Goal: Task Accomplishment & Management: Manage account settings

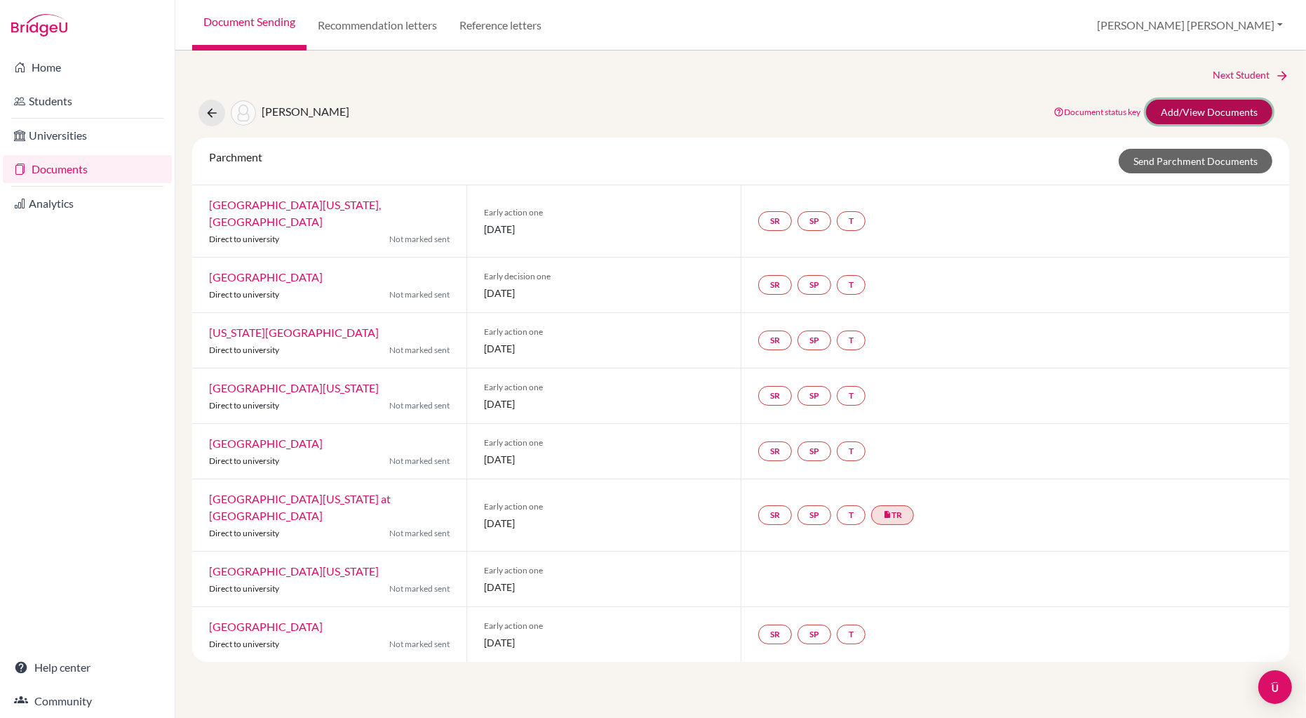
click at [1194, 112] on link "Add/View Documents" at bounding box center [1209, 112] width 126 height 25
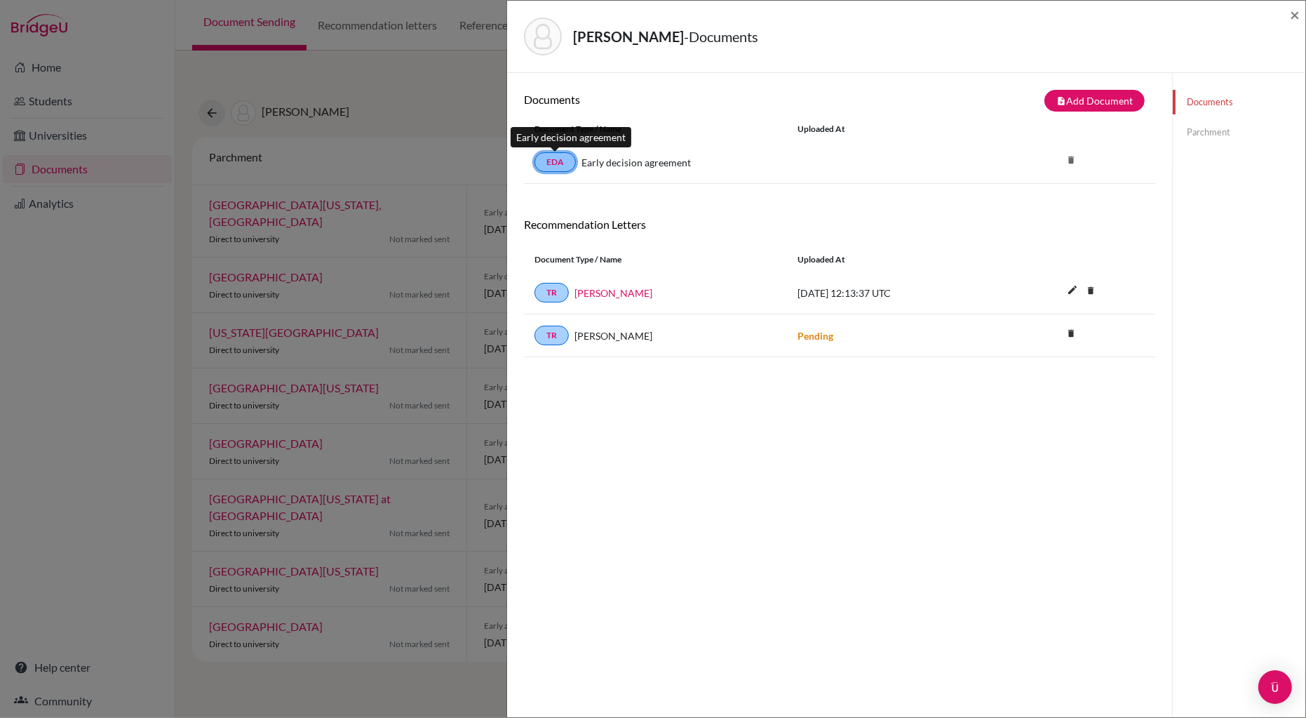
click at [552, 159] on link "EDA" at bounding box center [555, 162] width 41 height 20
click at [551, 165] on link "EDA" at bounding box center [555, 162] width 41 height 20
click at [1087, 96] on button "note_add Add Document" at bounding box center [1095, 101] width 100 height 22
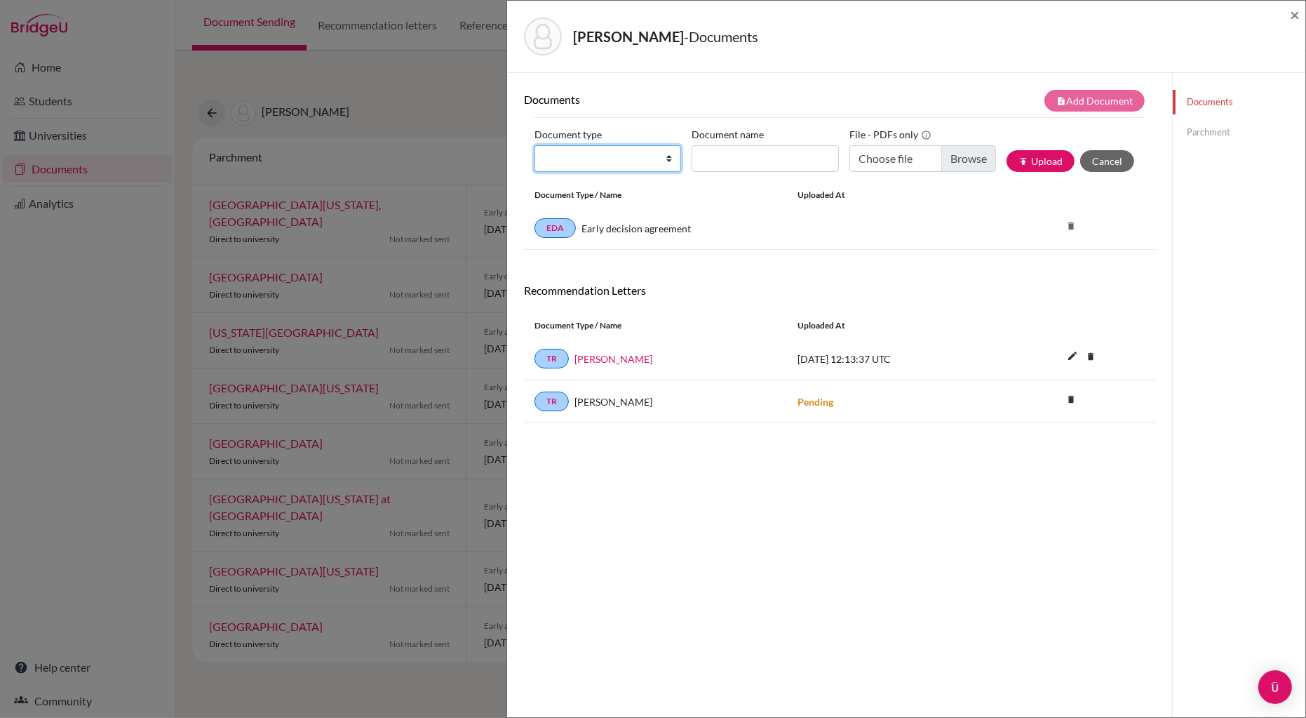
click at [664, 157] on select "Change explanation for Common App reports Counselor recommendation Internationa…" at bounding box center [608, 158] width 147 height 27
select select "2"
click at [535, 145] on select "Change explanation for Common App reports Counselor recommendation Internationa…" at bounding box center [608, 158] width 147 height 27
click at [721, 159] on input "Document name" at bounding box center [765, 158] width 147 height 27
type input "Cumings Lauren IT"
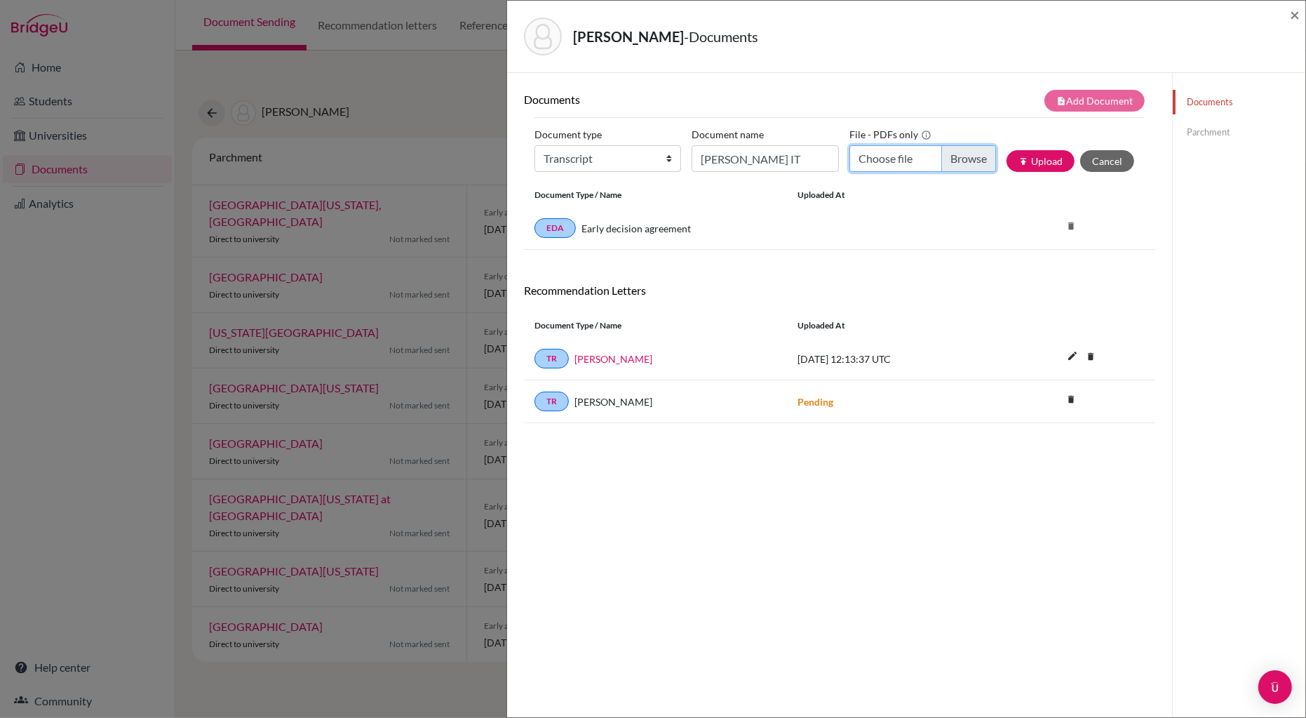
click at [974, 161] on input "Choose file" at bounding box center [923, 158] width 147 height 27
type input "C:\fakepath\CUMINGS Lauren IT.pdf"
click at [1040, 160] on button "publish Upload" at bounding box center [1041, 161] width 68 height 22
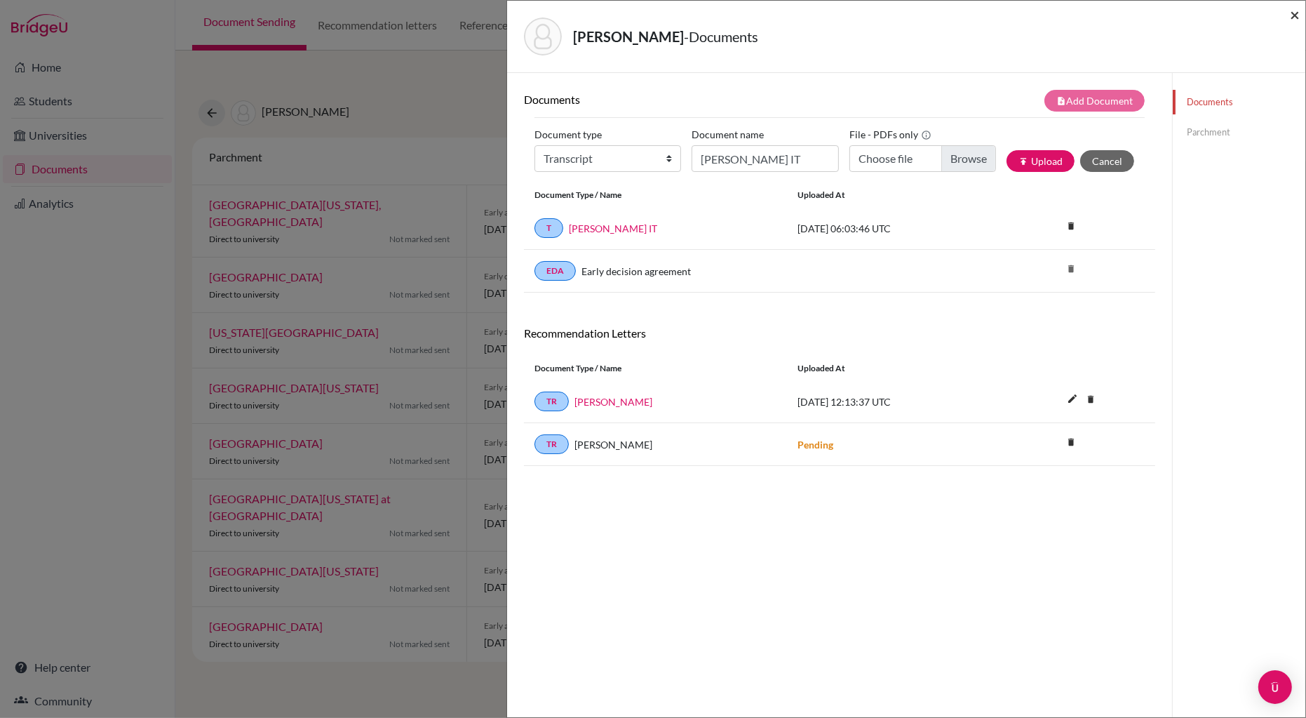
click at [1295, 15] on span "×" at bounding box center [1295, 14] width 10 height 20
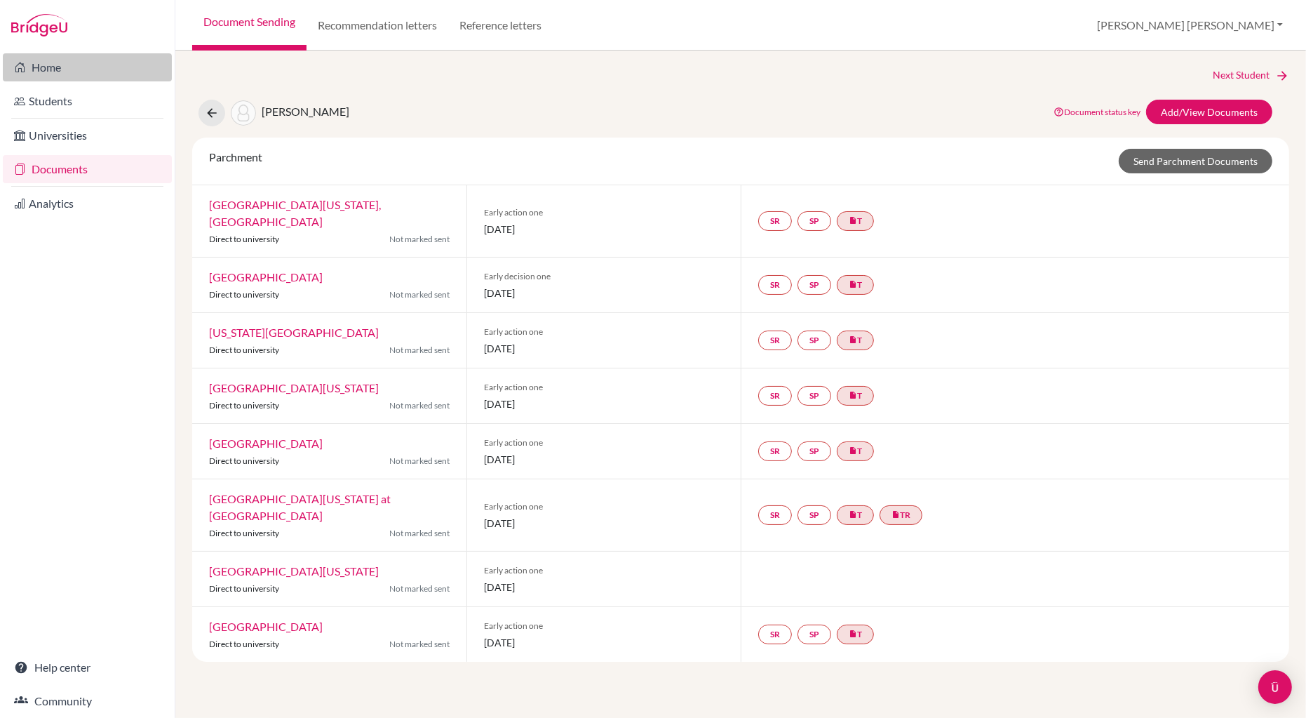
click at [49, 66] on link "Home" at bounding box center [87, 67] width 169 height 28
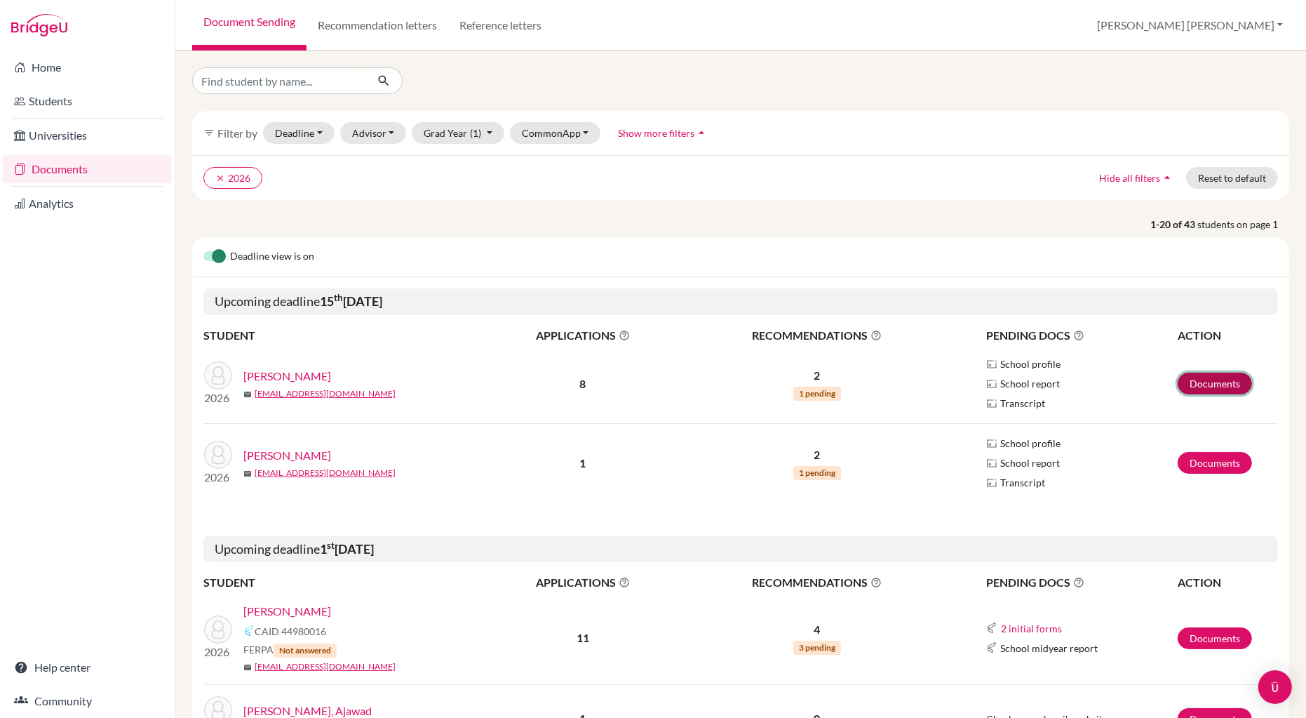
click at [1216, 384] on link "Documents" at bounding box center [1215, 384] width 74 height 22
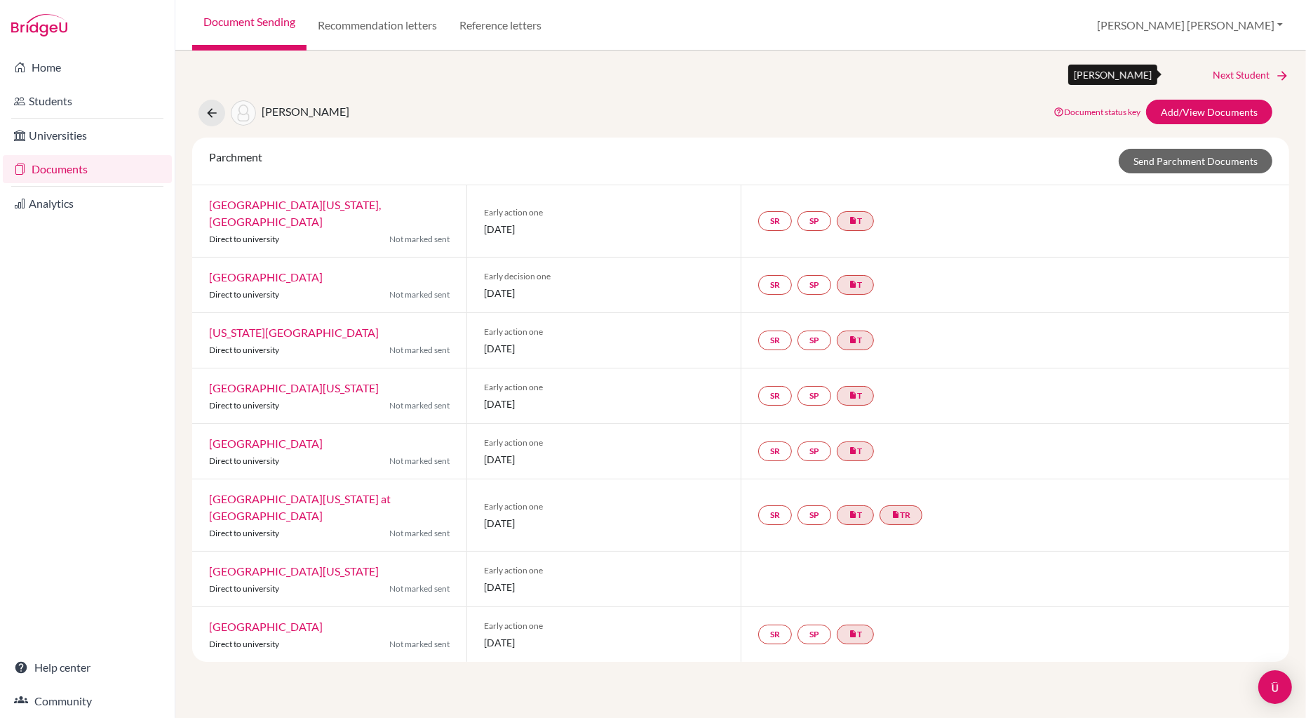
click at [1244, 73] on link "Next Student" at bounding box center [1251, 74] width 76 height 15
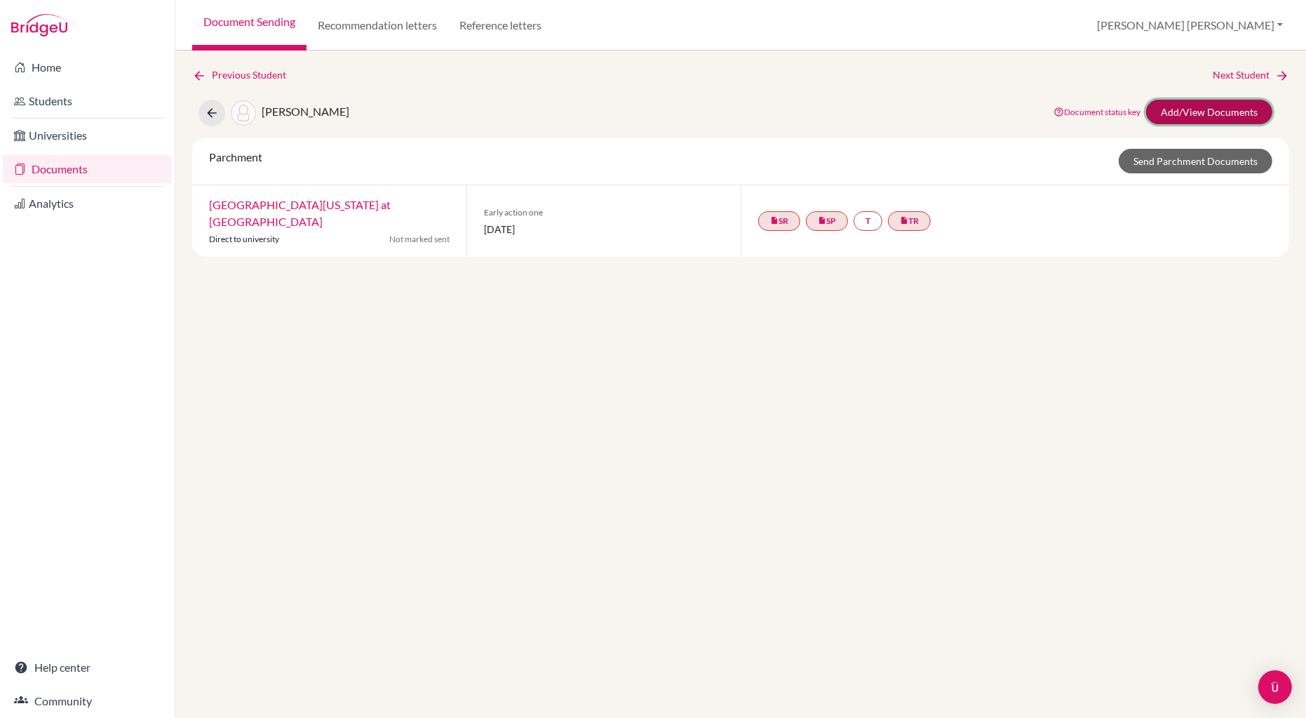
click at [1214, 114] on link "Add/View Documents" at bounding box center [1209, 112] width 126 height 25
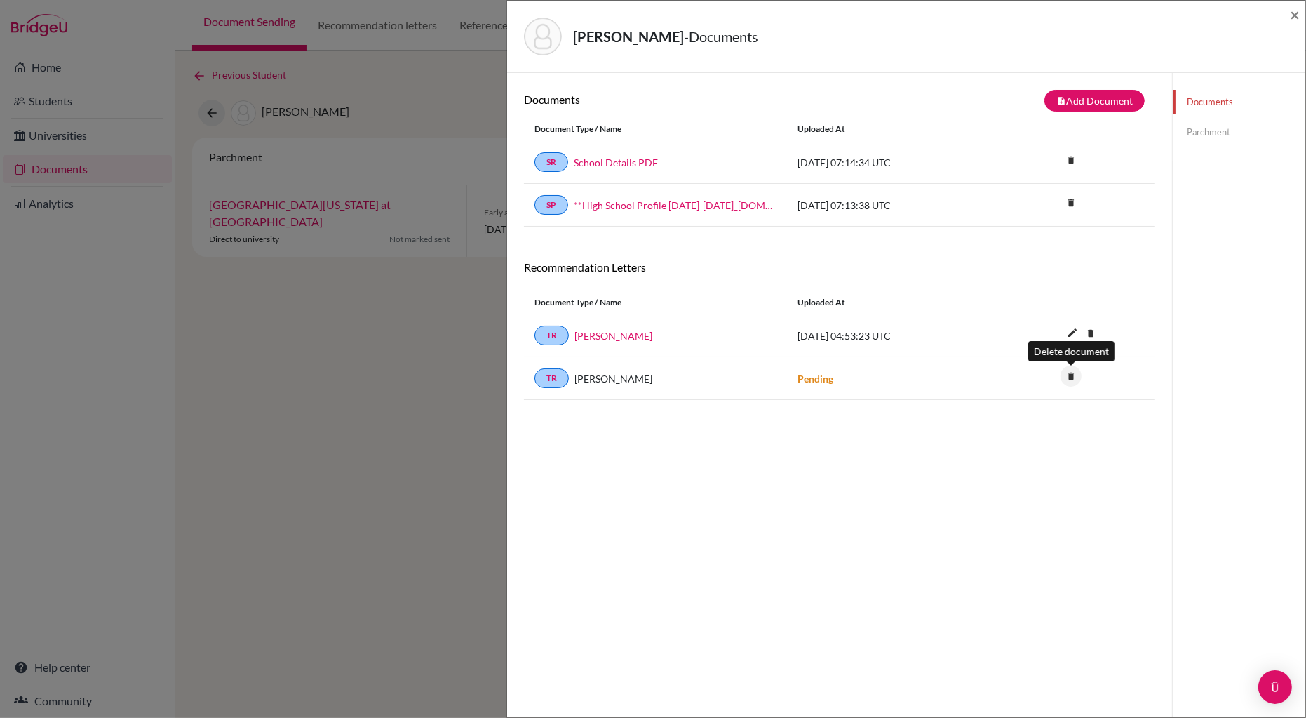
click at [1073, 375] on icon "delete" at bounding box center [1071, 375] width 21 height 21
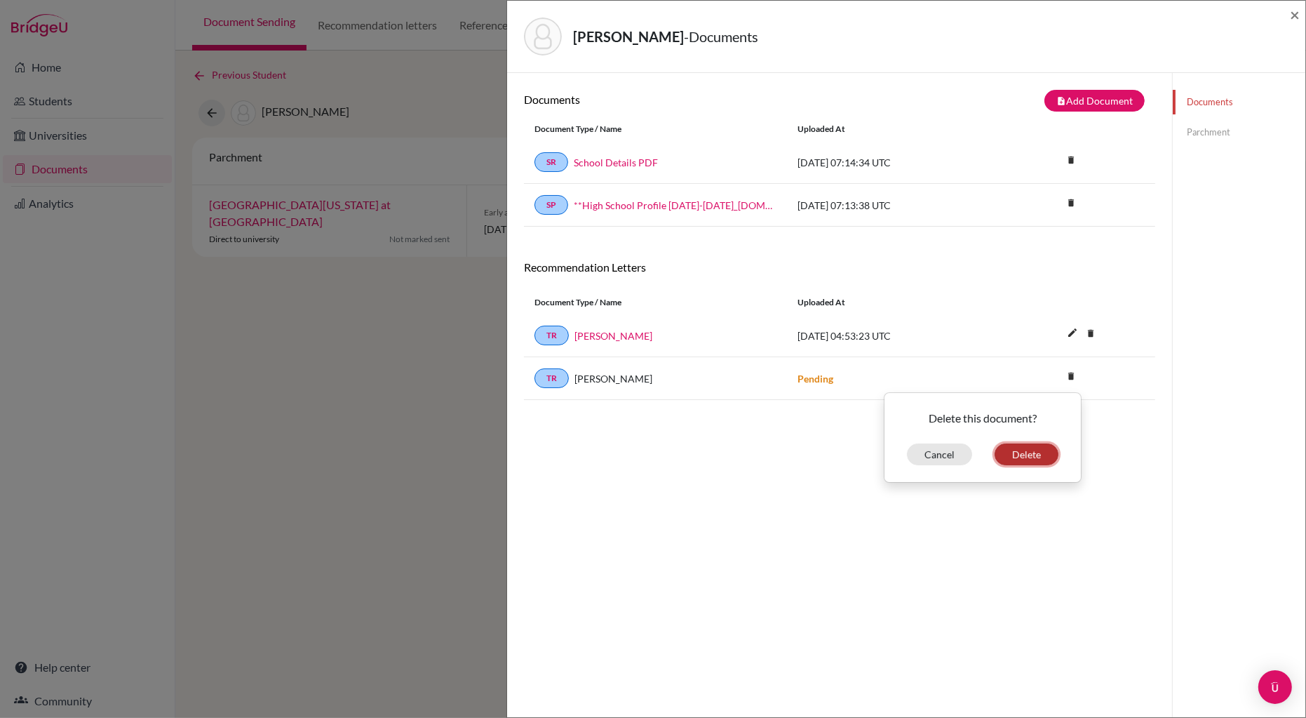
click at [1030, 452] on button "Delete" at bounding box center [1027, 454] width 64 height 22
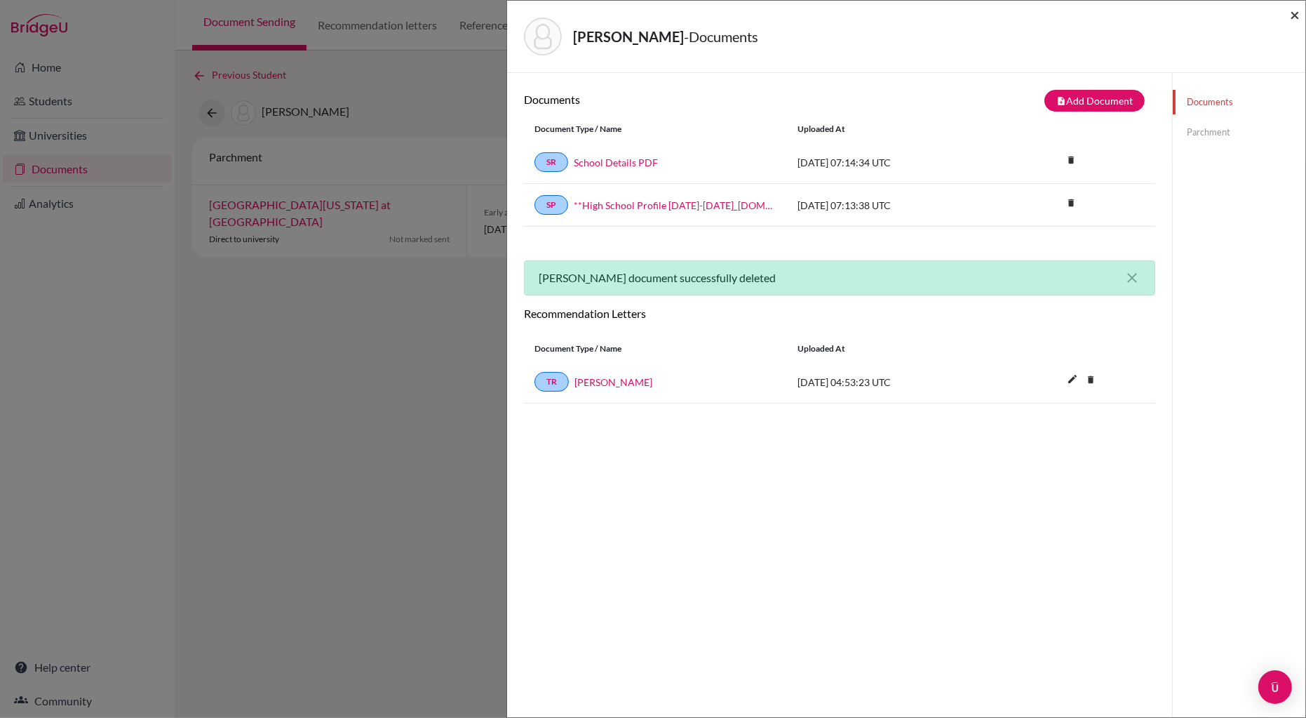
click at [1296, 12] on span "×" at bounding box center [1295, 14] width 10 height 20
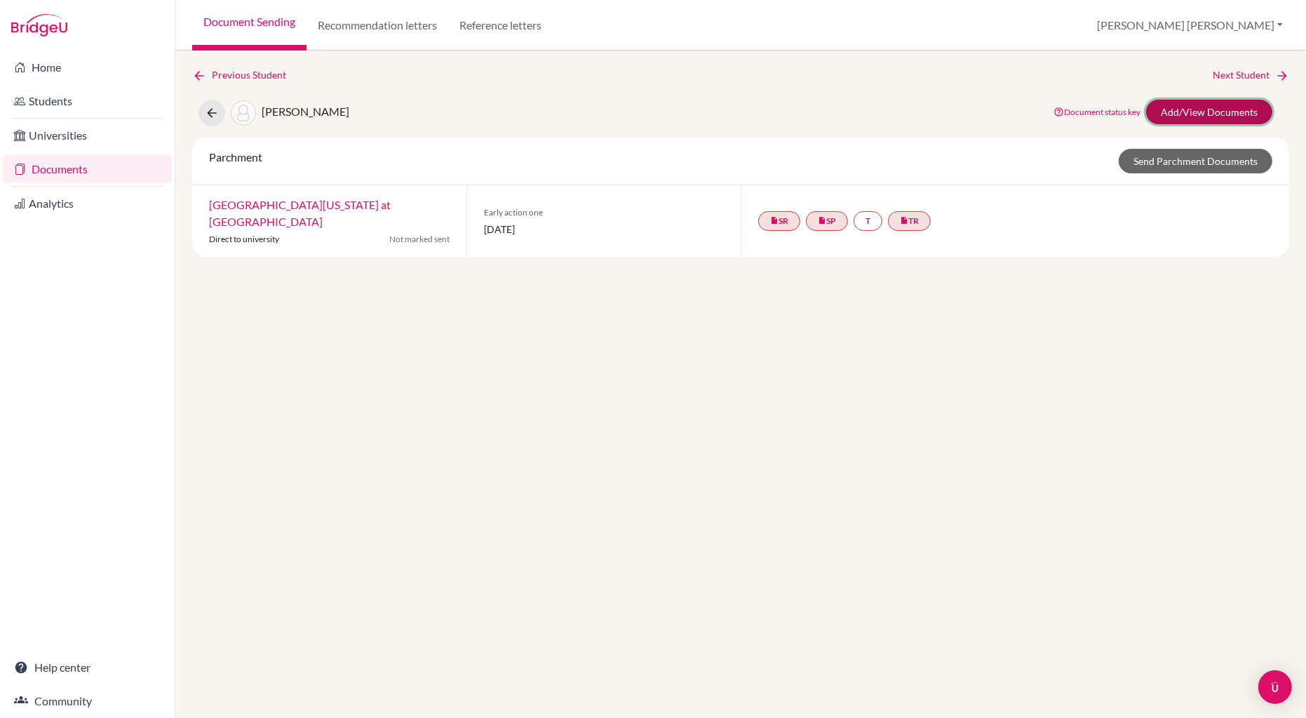
click at [1206, 110] on link "Add/View Documents" at bounding box center [1209, 112] width 126 height 25
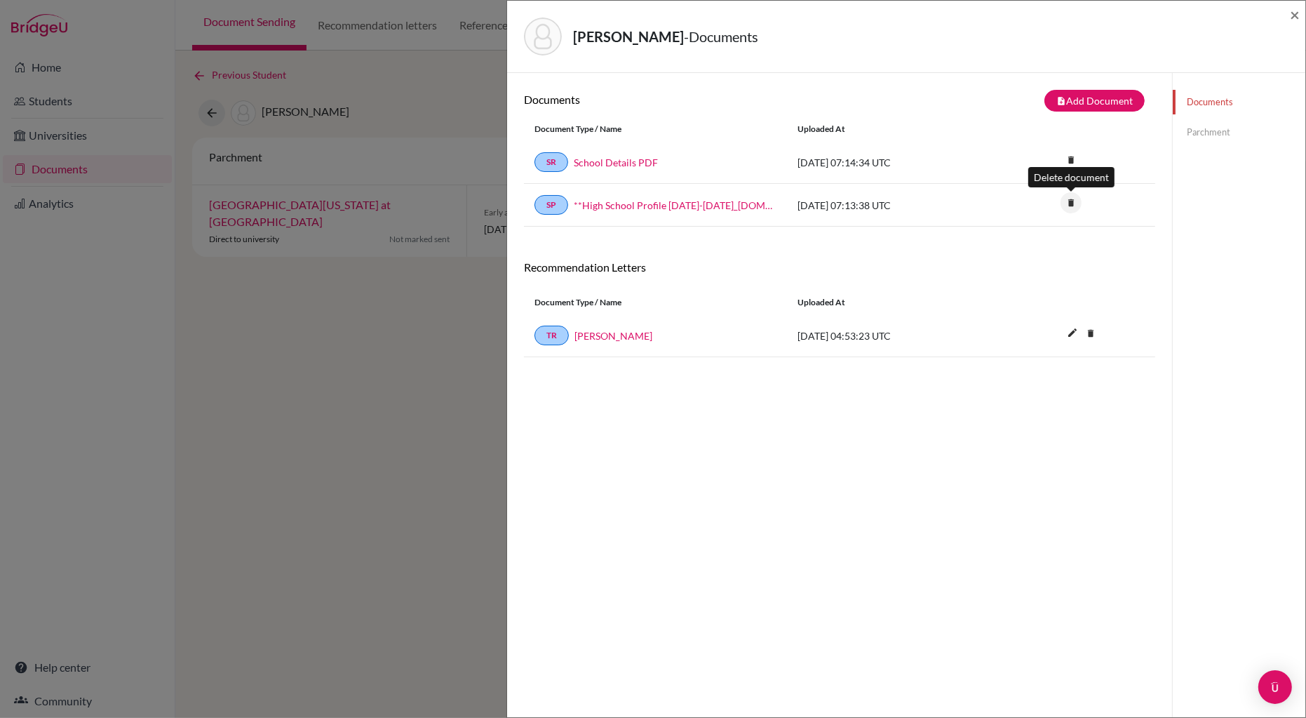
click at [1072, 203] on icon "delete" at bounding box center [1071, 202] width 21 height 21
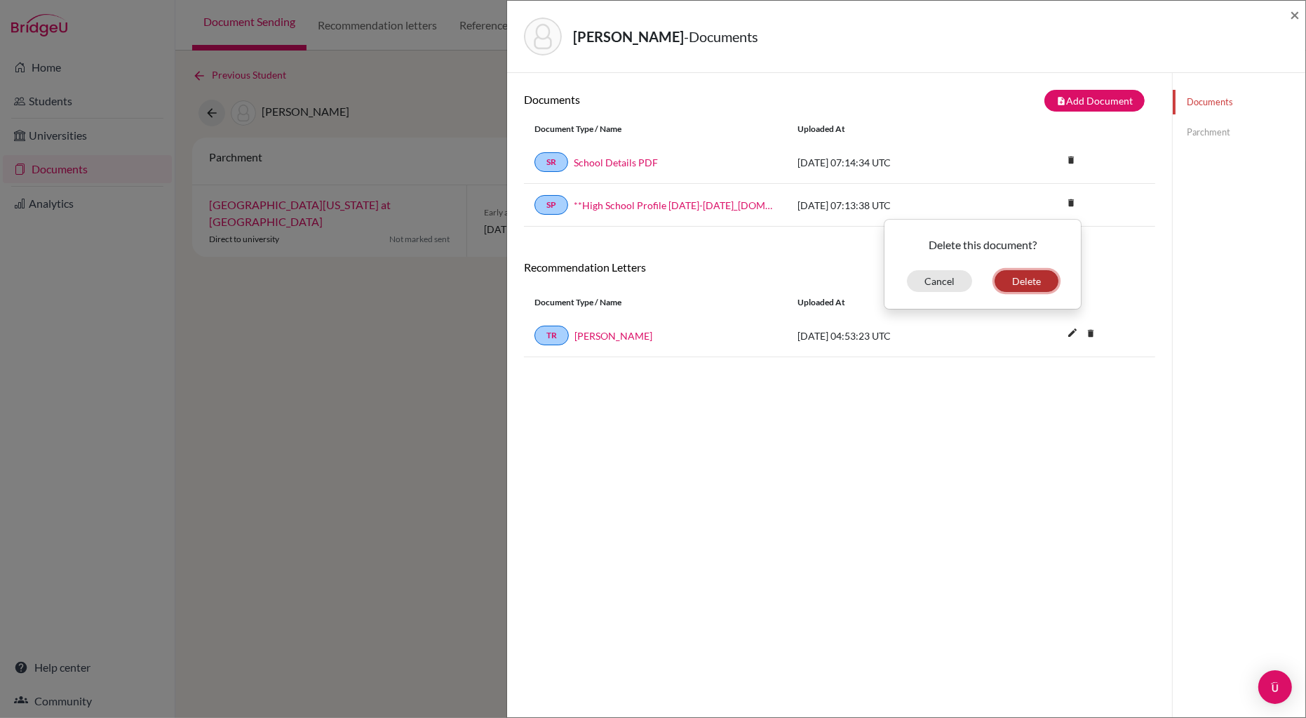
click at [1026, 278] on button "Delete" at bounding box center [1027, 281] width 64 height 22
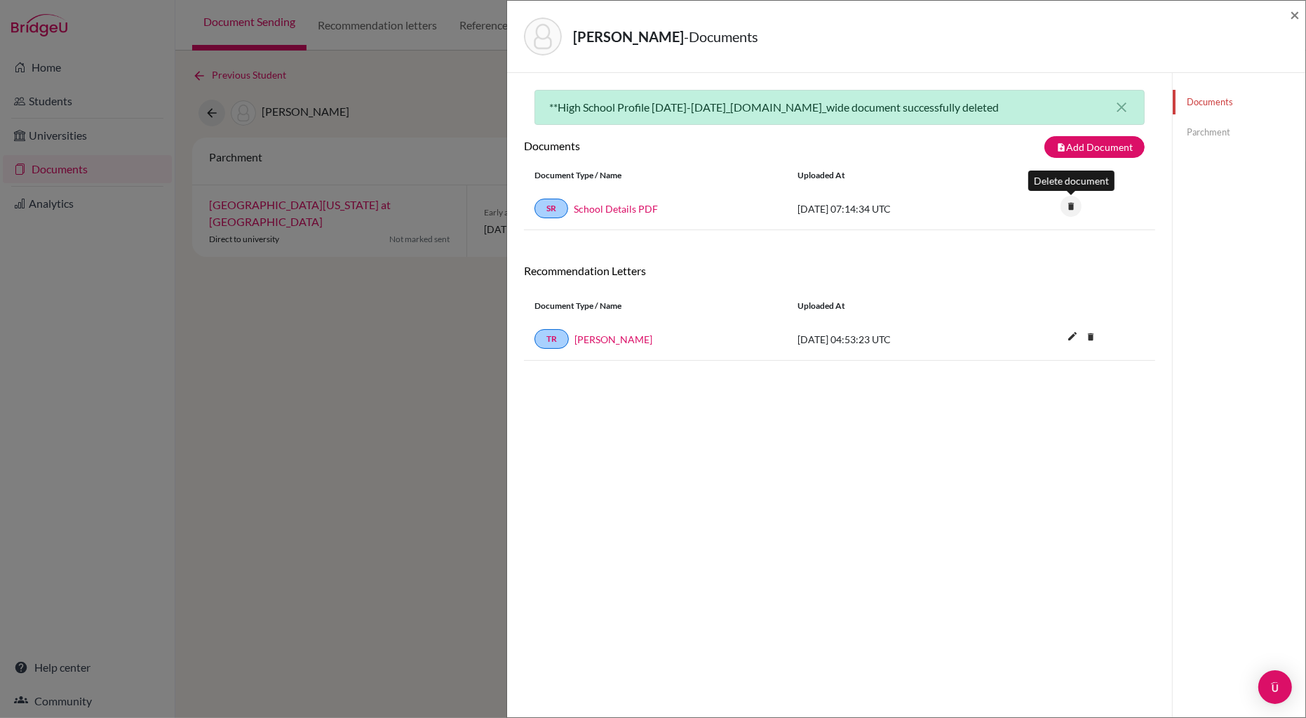
click at [1070, 205] on icon "delete" at bounding box center [1071, 206] width 21 height 21
click at [1023, 283] on button "Delete" at bounding box center [1027, 285] width 64 height 22
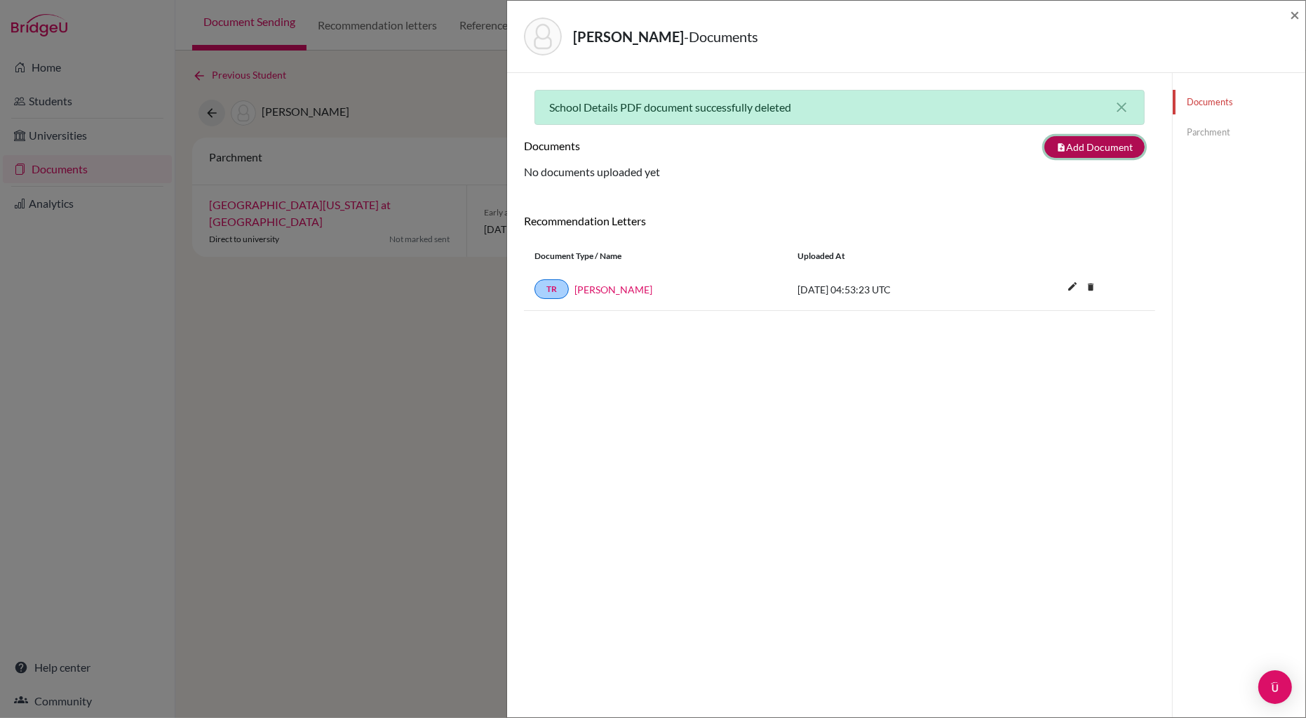
click at [1108, 149] on button "note_add Add Document" at bounding box center [1095, 147] width 100 height 22
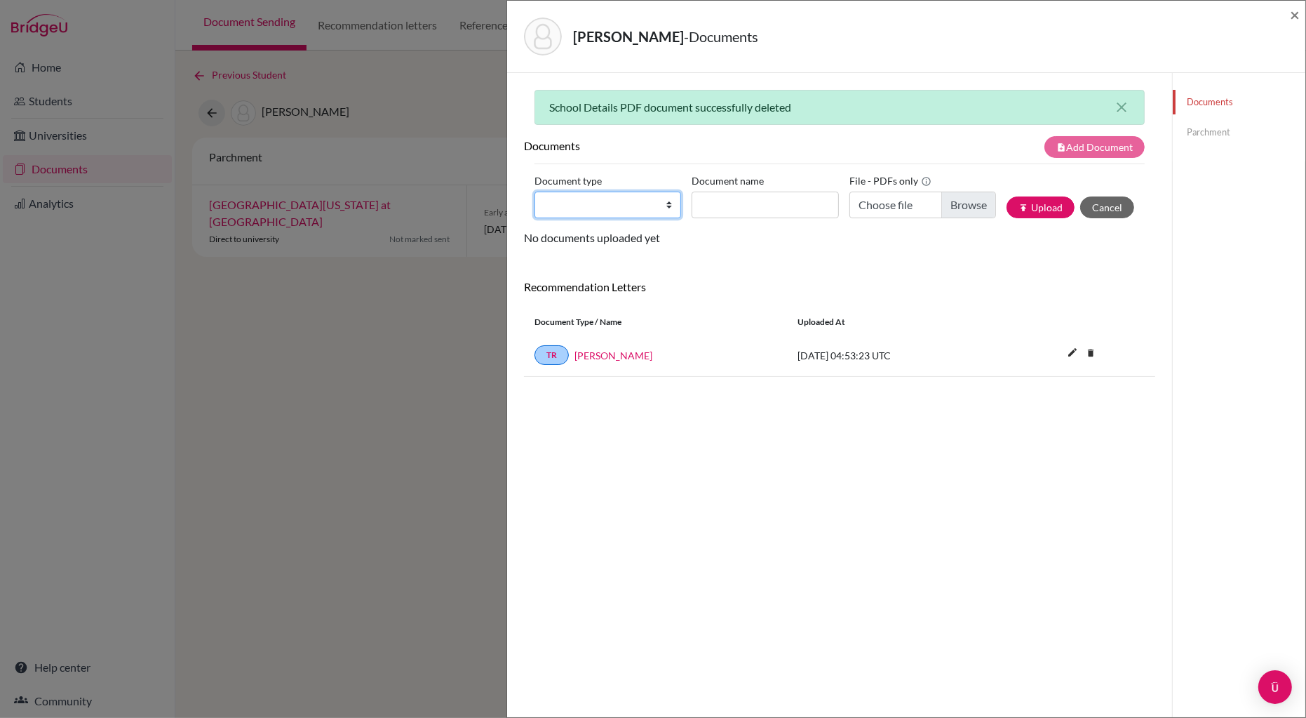
click at [673, 203] on select "Change explanation for Common App reports Counselor recommendation Internationa…" at bounding box center [608, 205] width 147 height 27
select select "2"
click at [535, 192] on select "Change explanation for Common App reports Counselor recommendation Internationa…" at bounding box center [608, 205] width 147 height 27
click at [737, 211] on input "Document name" at bounding box center [765, 205] width 147 height 27
type input "Richards, Chris IT"
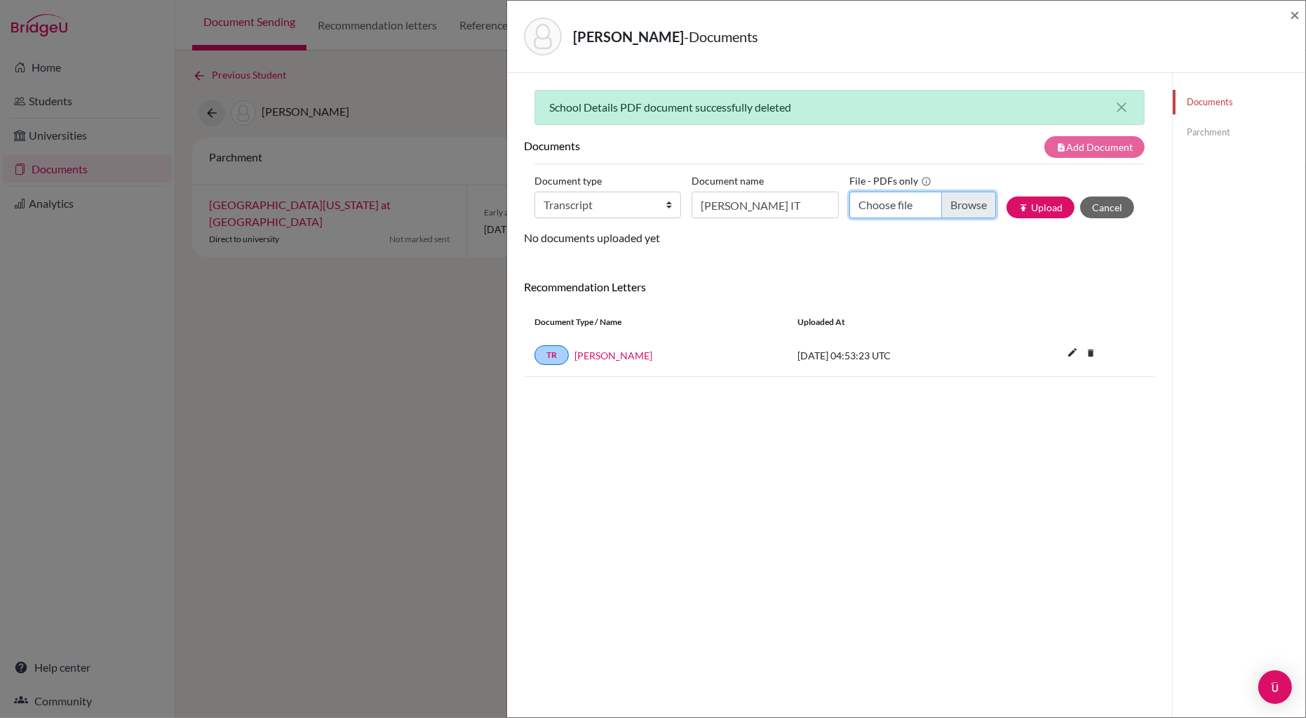
click at [972, 206] on input "Choose file" at bounding box center [923, 205] width 147 height 27
type input "C:\fakepath\RICHARDS Christopher IT.pdf"
click at [1034, 206] on button "publish Upload" at bounding box center [1041, 207] width 68 height 22
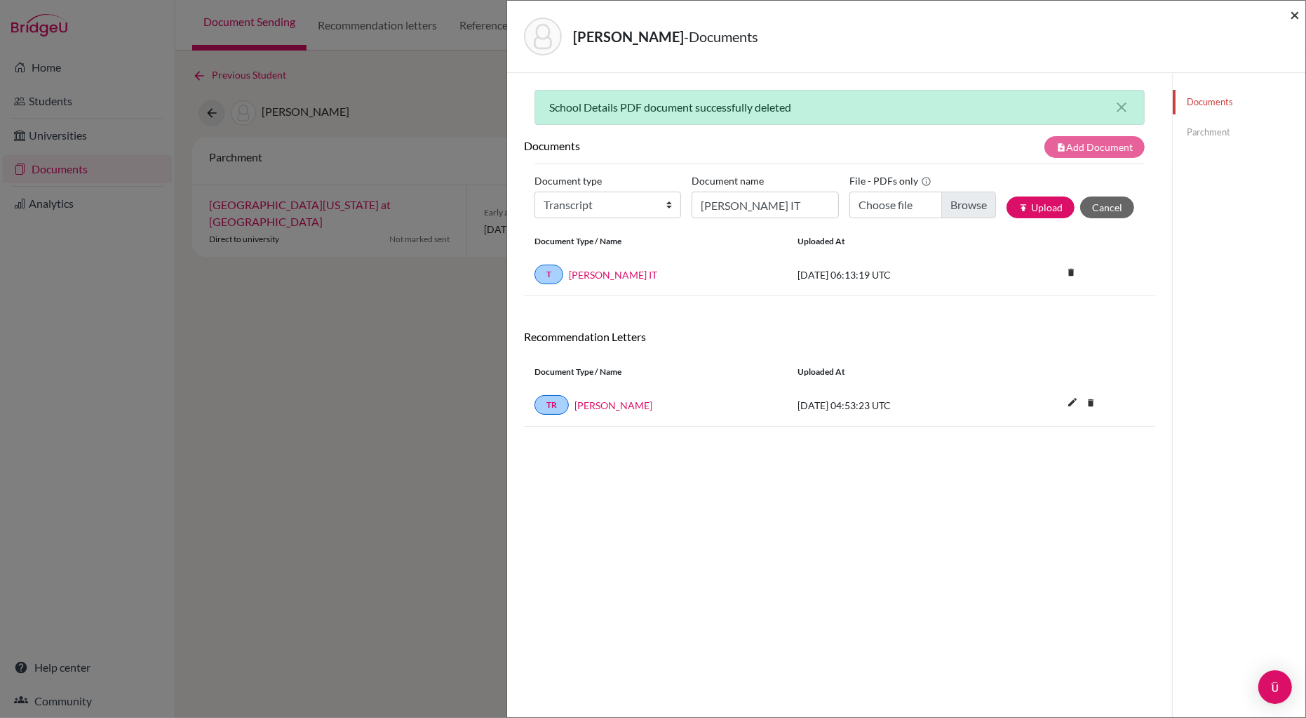
click at [1294, 13] on span "×" at bounding box center [1295, 14] width 10 height 20
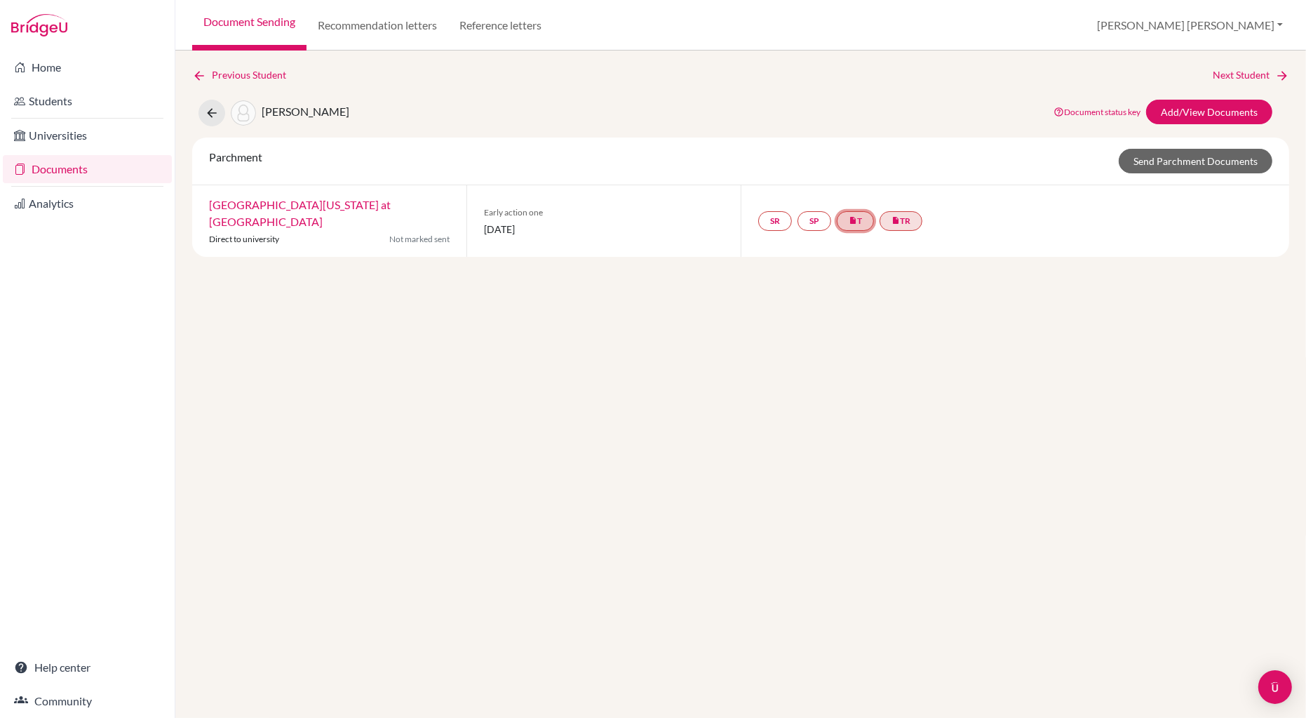
click at [849, 213] on link "insert_drive_file T" at bounding box center [855, 221] width 37 height 20
click at [849, 213] on link "insert_drive_file T Transcript Richards, Chris IT Complete. Ready to send." at bounding box center [855, 221] width 37 height 20
click at [995, 215] on div "SR SP insert_drive_file T Transcript Richards, Chris IT Complete. Ready to send…" at bounding box center [1015, 221] width 549 height 72
click at [1238, 72] on link "Next Student" at bounding box center [1251, 74] width 76 height 15
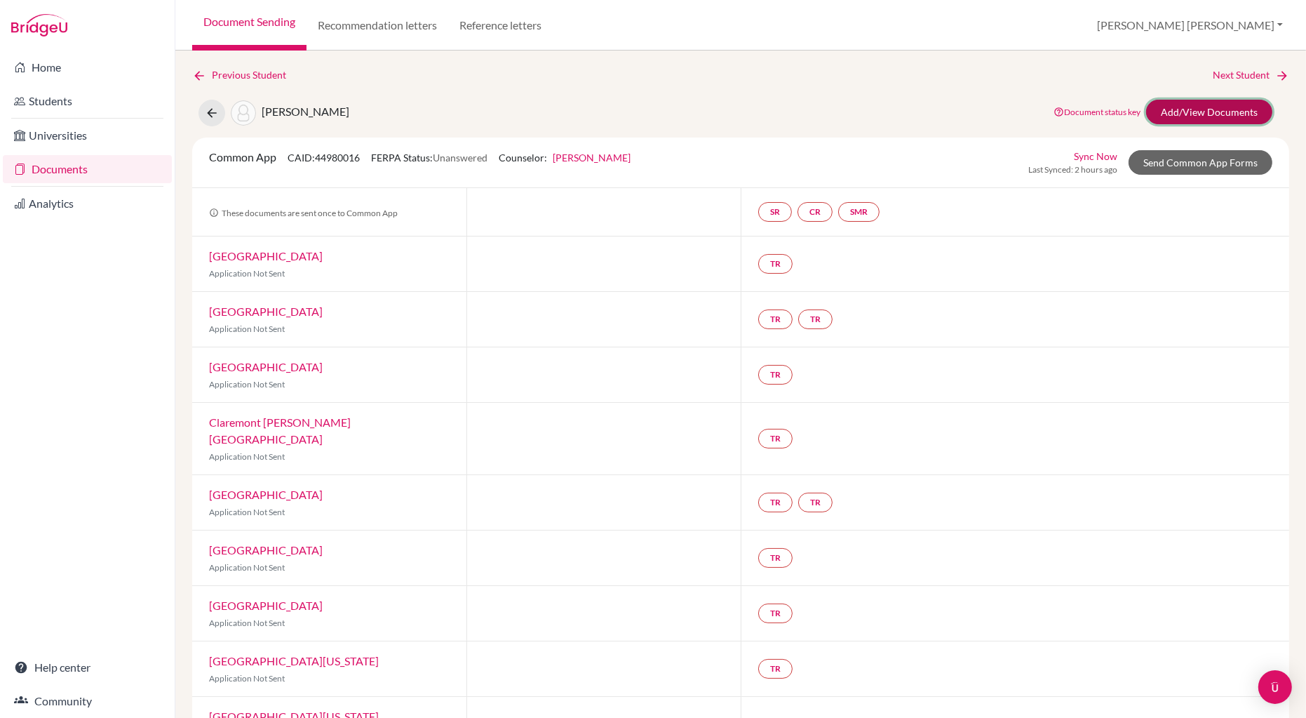
click at [1205, 117] on link "Add/View Documents" at bounding box center [1209, 112] width 126 height 25
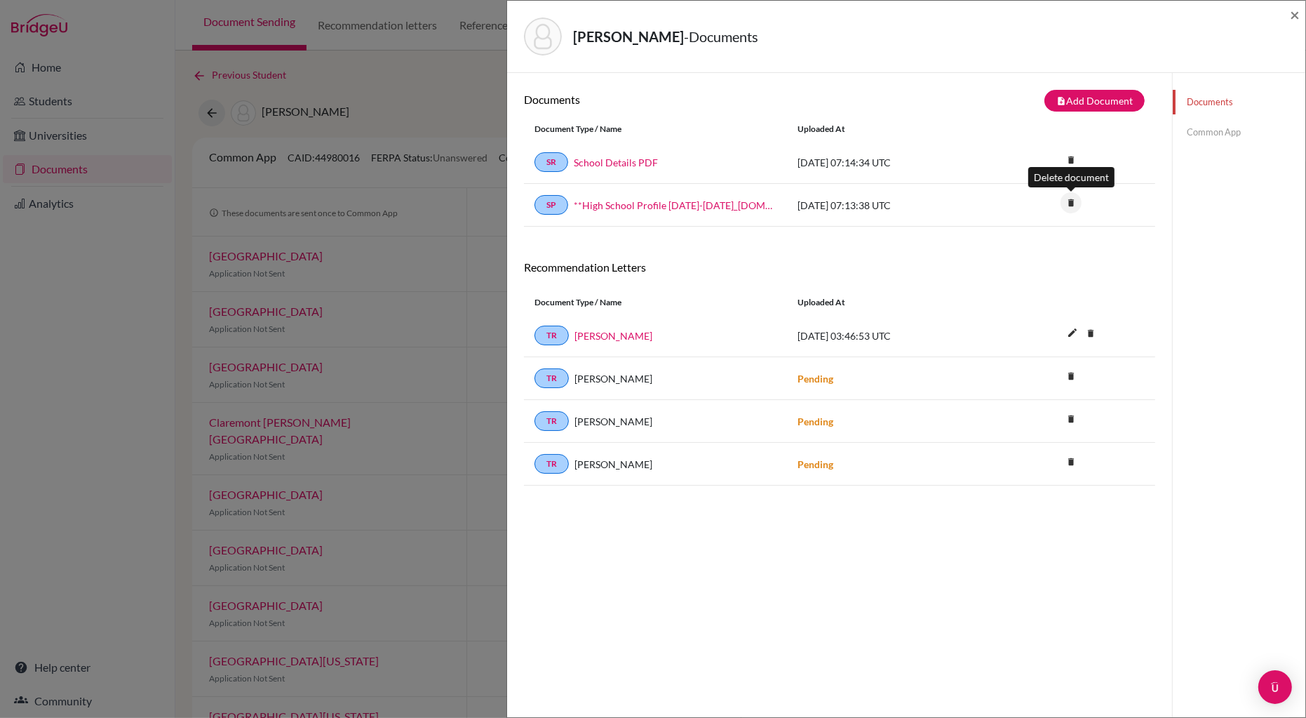
click at [1068, 203] on icon "delete" at bounding box center [1071, 202] width 21 height 21
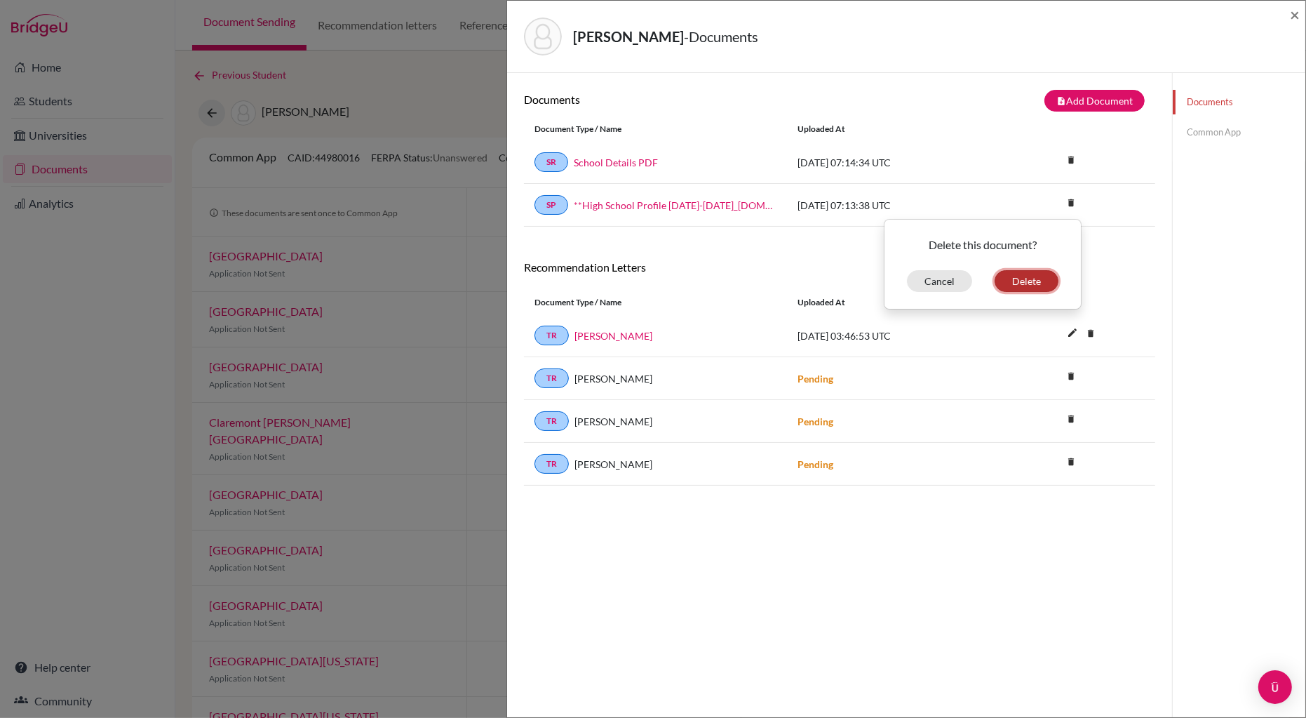
click at [1021, 274] on button "Delete" at bounding box center [1027, 281] width 64 height 22
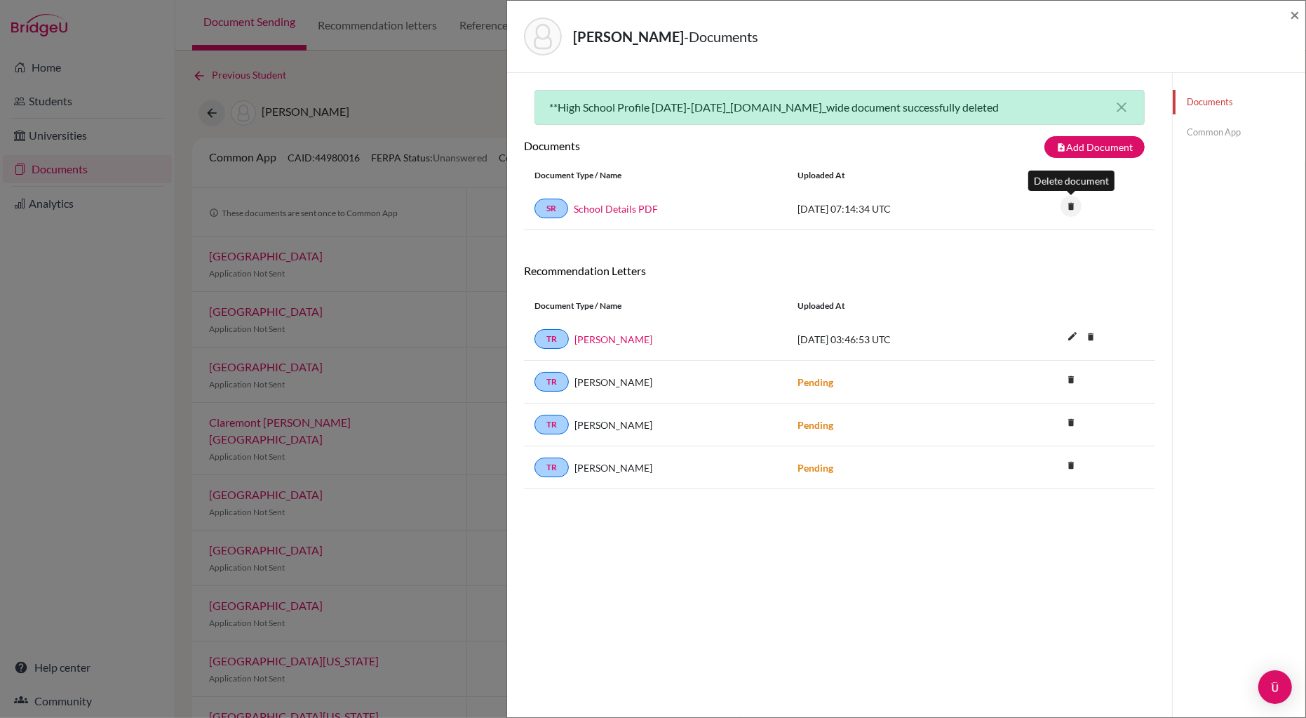
click at [1071, 208] on icon "delete" at bounding box center [1071, 206] width 21 height 21
click at [1024, 283] on button "Delete" at bounding box center [1027, 285] width 64 height 22
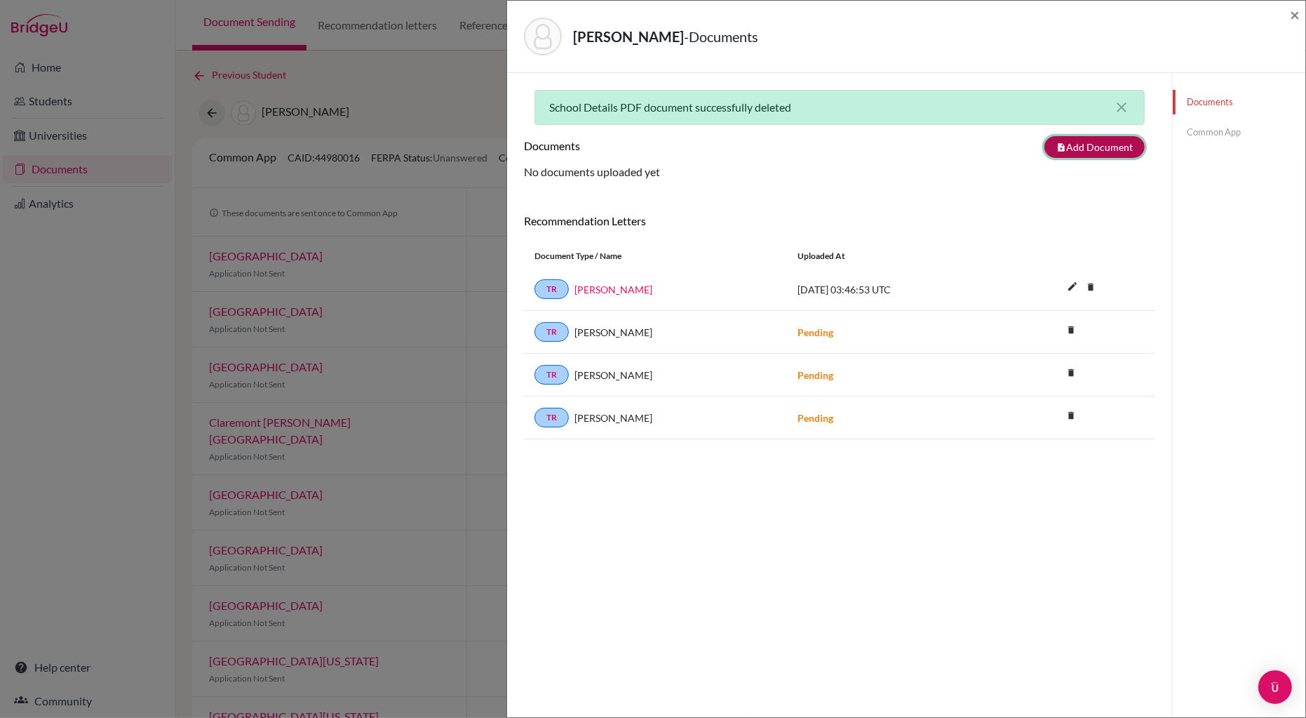
click at [1094, 145] on button "note_add Add Document" at bounding box center [1095, 147] width 100 height 22
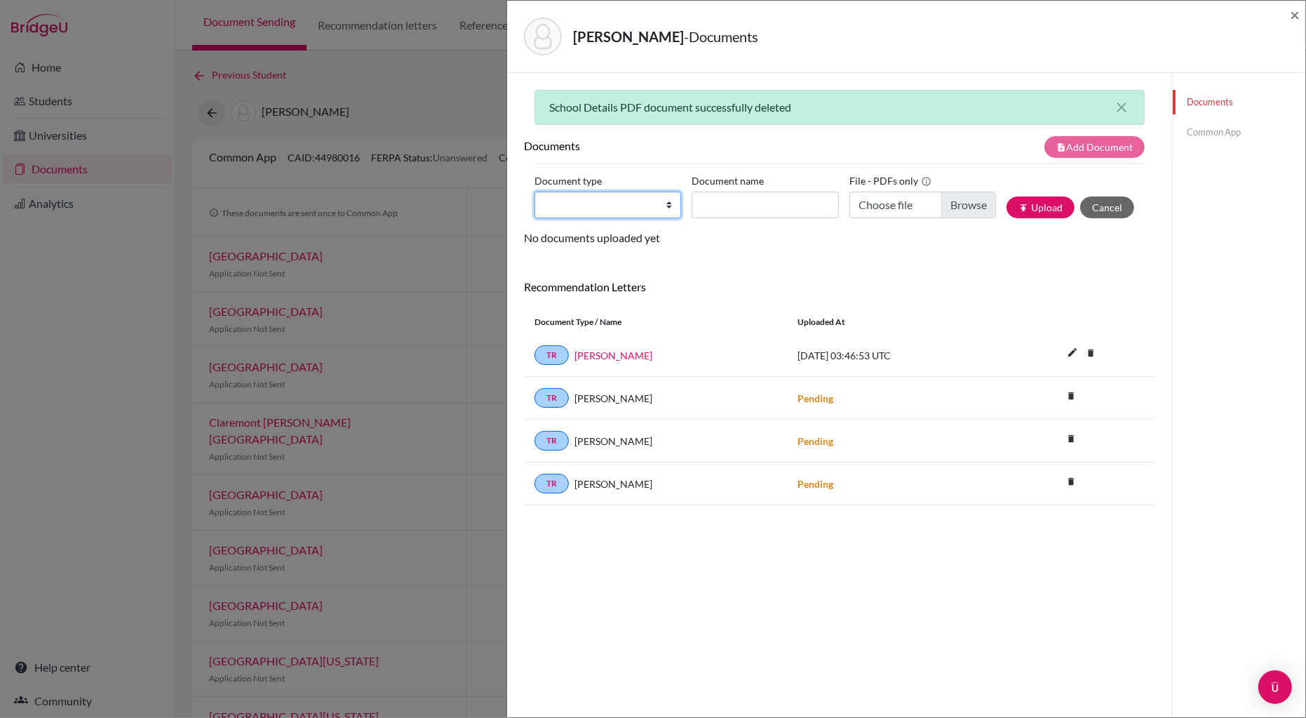
click at [657, 204] on select "Change explanation for Common App reports Counselor recommendation Internationa…" at bounding box center [608, 205] width 147 height 27
select select "2"
click at [535, 192] on select "Change explanation for Common App reports Counselor recommendation Internationa…" at bounding box center [608, 205] width 147 height 27
click at [731, 209] on input "Document name" at bounding box center [765, 205] width 147 height 27
type input "Koradia Aditya IT"
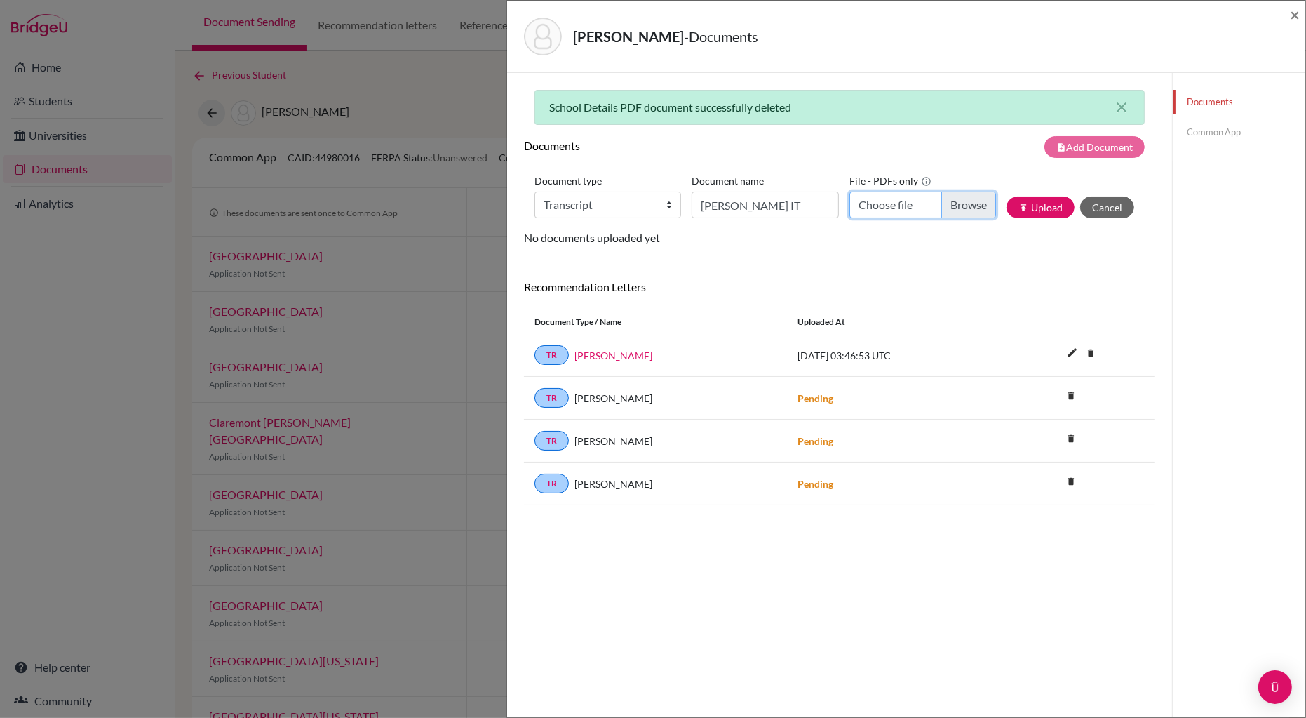
click at [951, 208] on input "Choose file" at bounding box center [923, 205] width 147 height 27
type input "C:\fakepath\Koradia Aditya IT.pdf"
click at [1038, 211] on button "publish Upload" at bounding box center [1041, 207] width 68 height 22
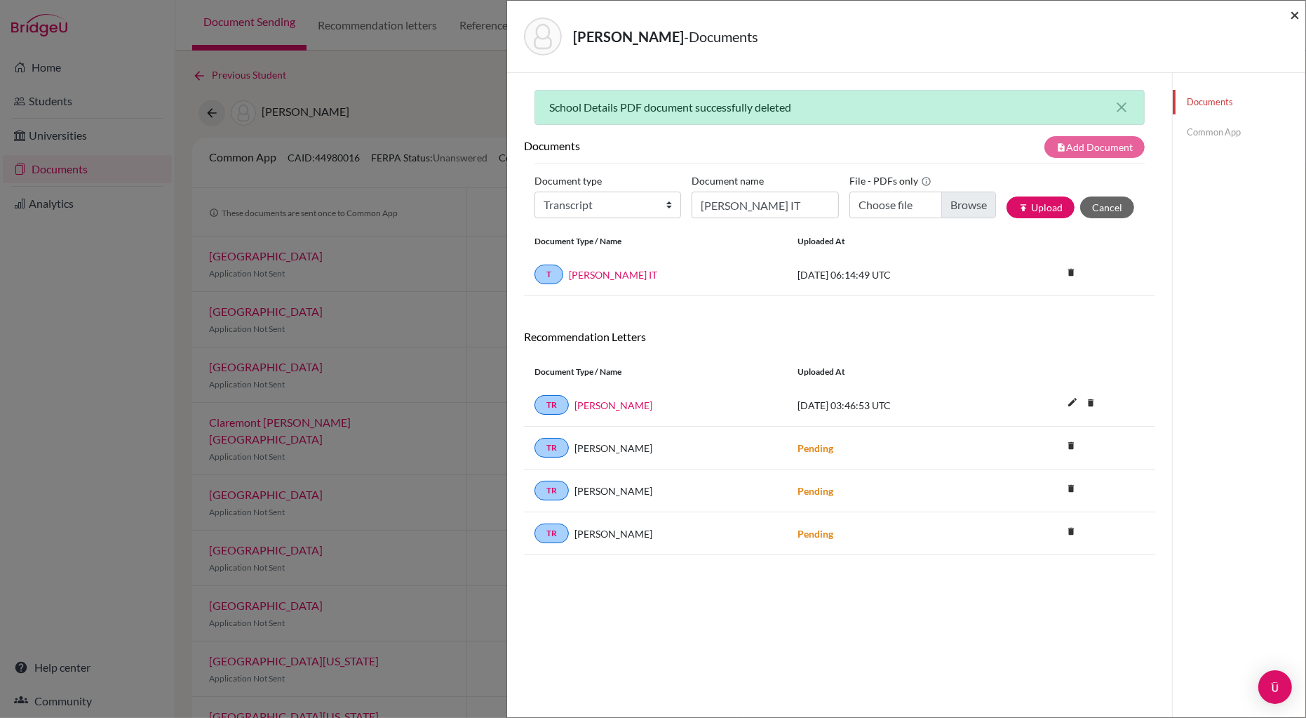
click at [1297, 14] on span "×" at bounding box center [1295, 14] width 10 height 20
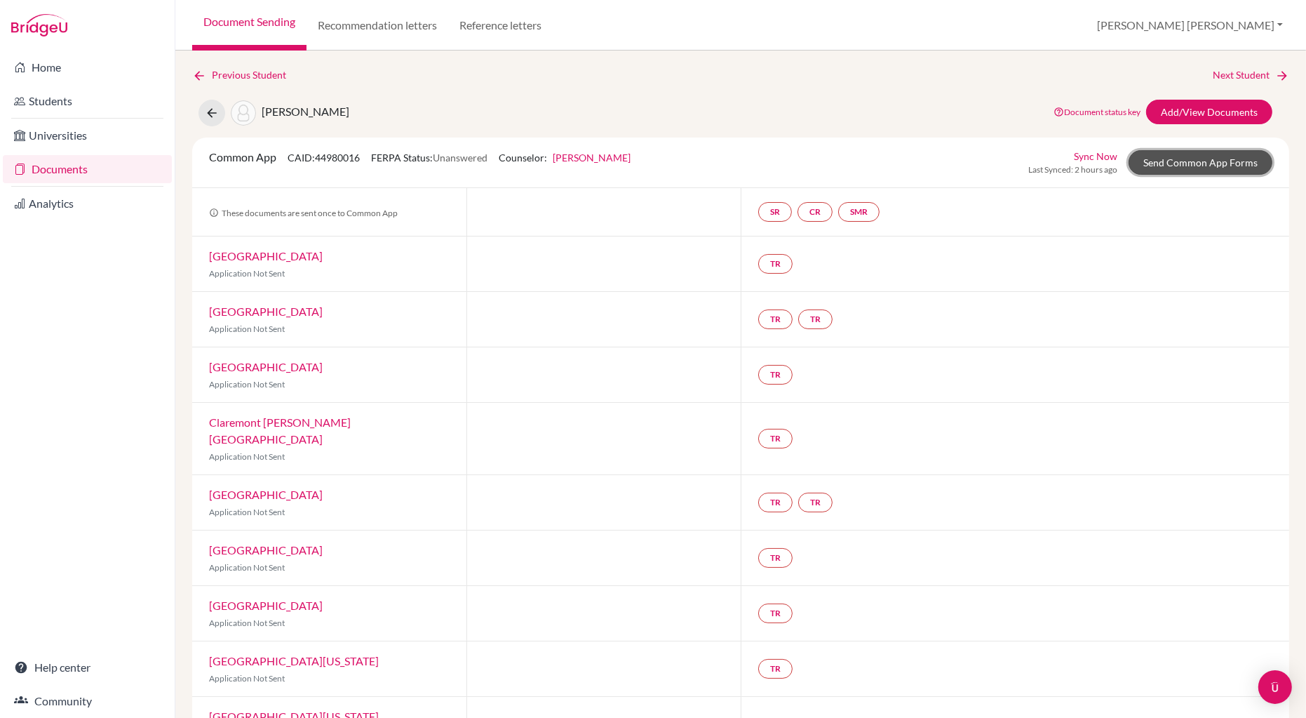
click at [1207, 164] on link "Send Common App Forms" at bounding box center [1201, 162] width 144 height 25
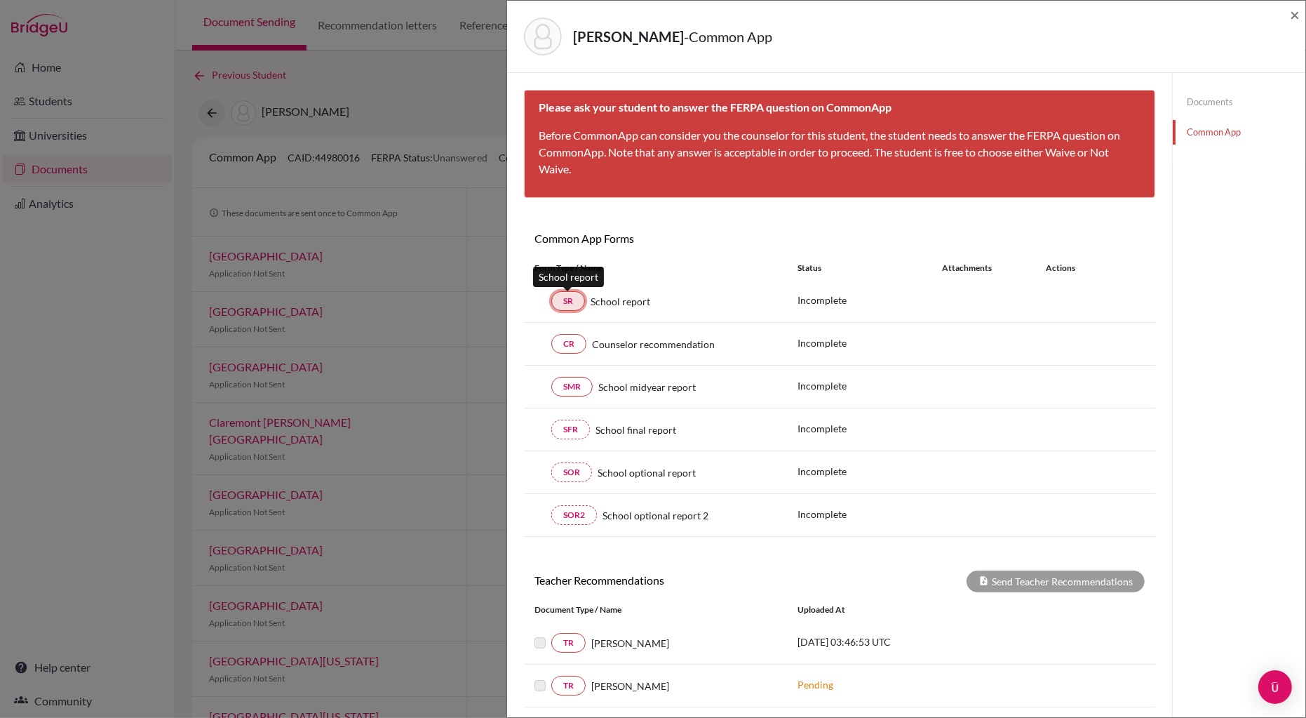
click at [572, 303] on link "SR" at bounding box center [568, 301] width 34 height 20
click at [569, 300] on link "SR" at bounding box center [568, 301] width 34 height 20
click at [1297, 14] on span "×" at bounding box center [1295, 14] width 10 height 20
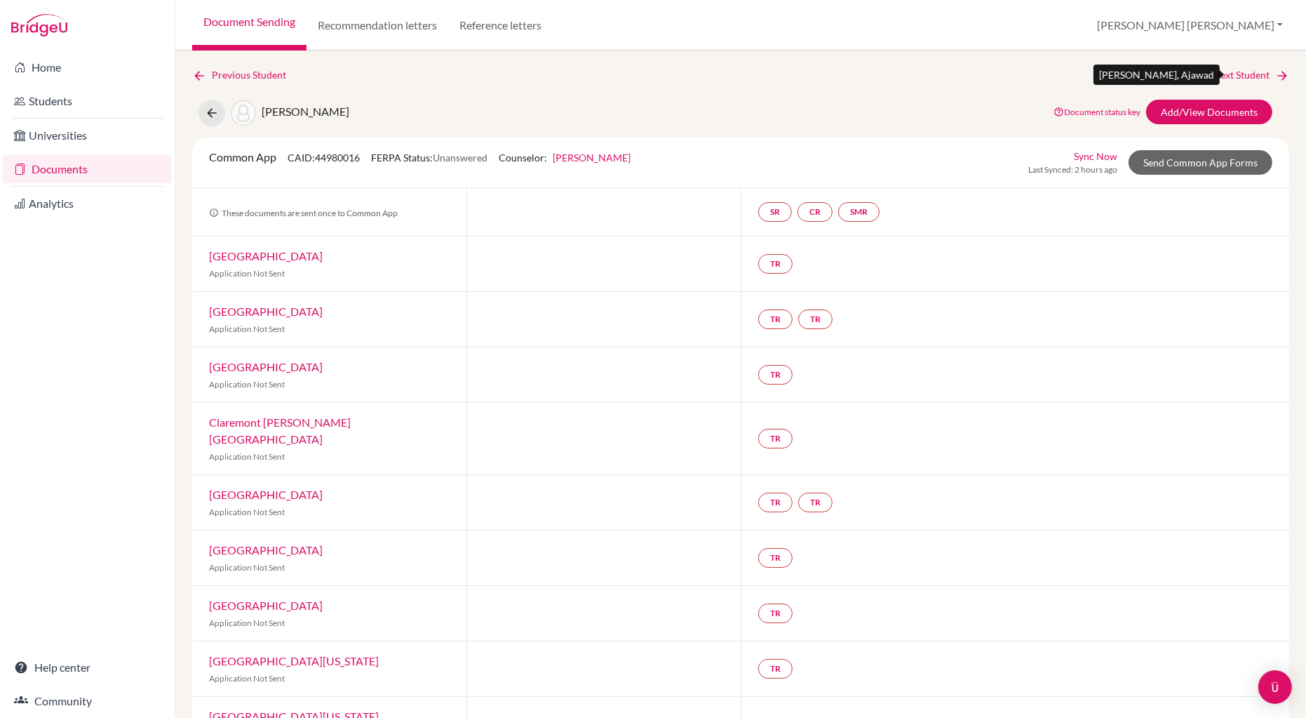
click at [1257, 74] on link "Next Student" at bounding box center [1251, 74] width 76 height 15
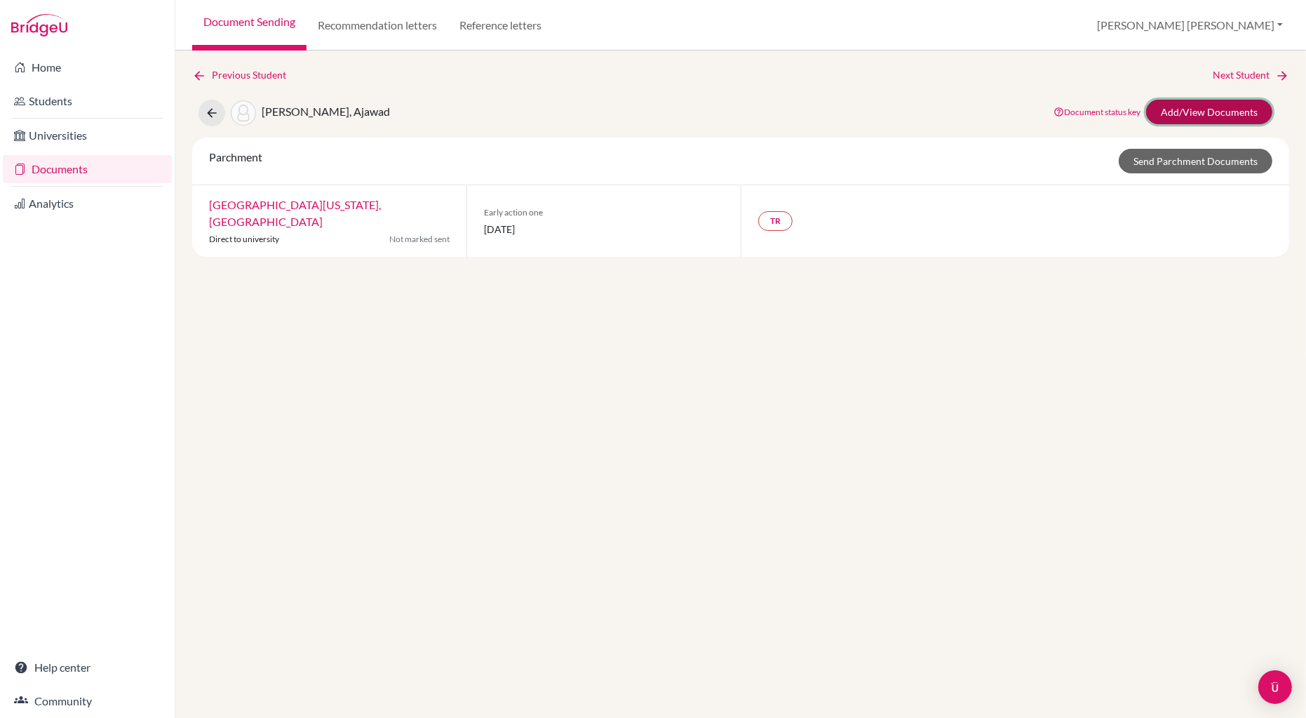
click at [1172, 107] on link "Add/View Documents" at bounding box center [1209, 112] width 126 height 25
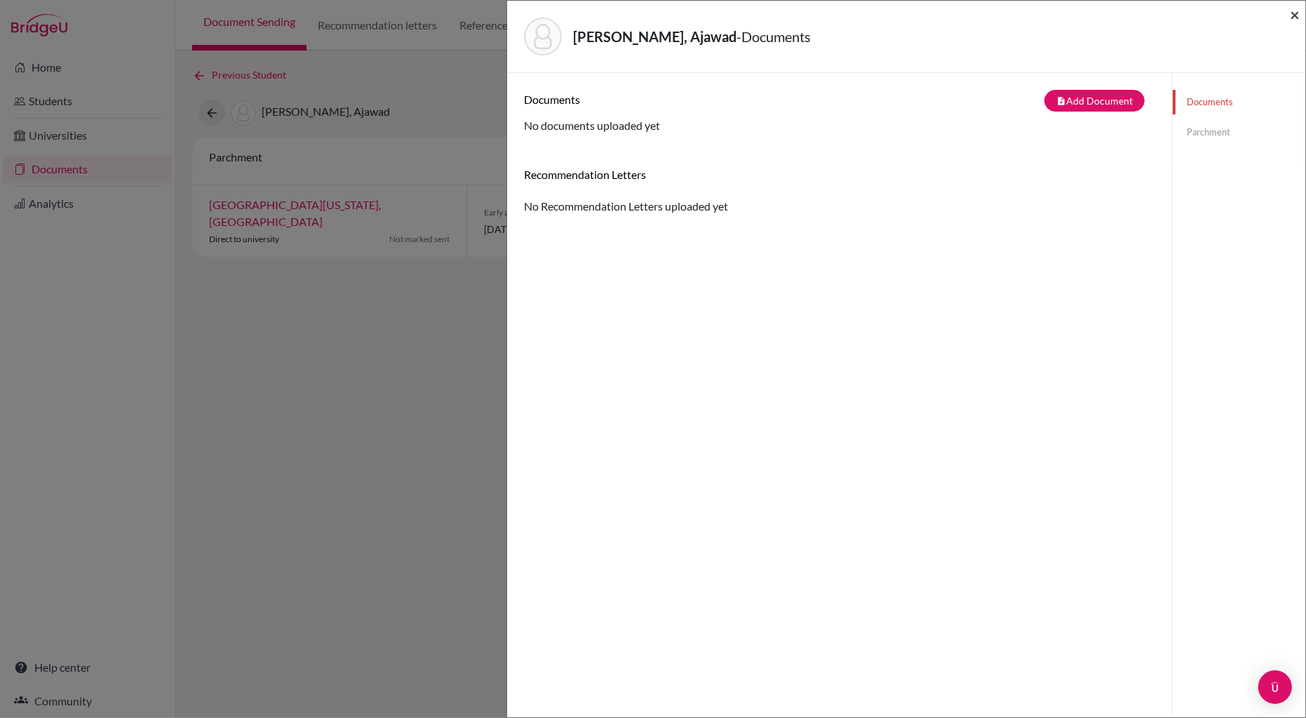
click at [1296, 15] on span "×" at bounding box center [1295, 14] width 10 height 20
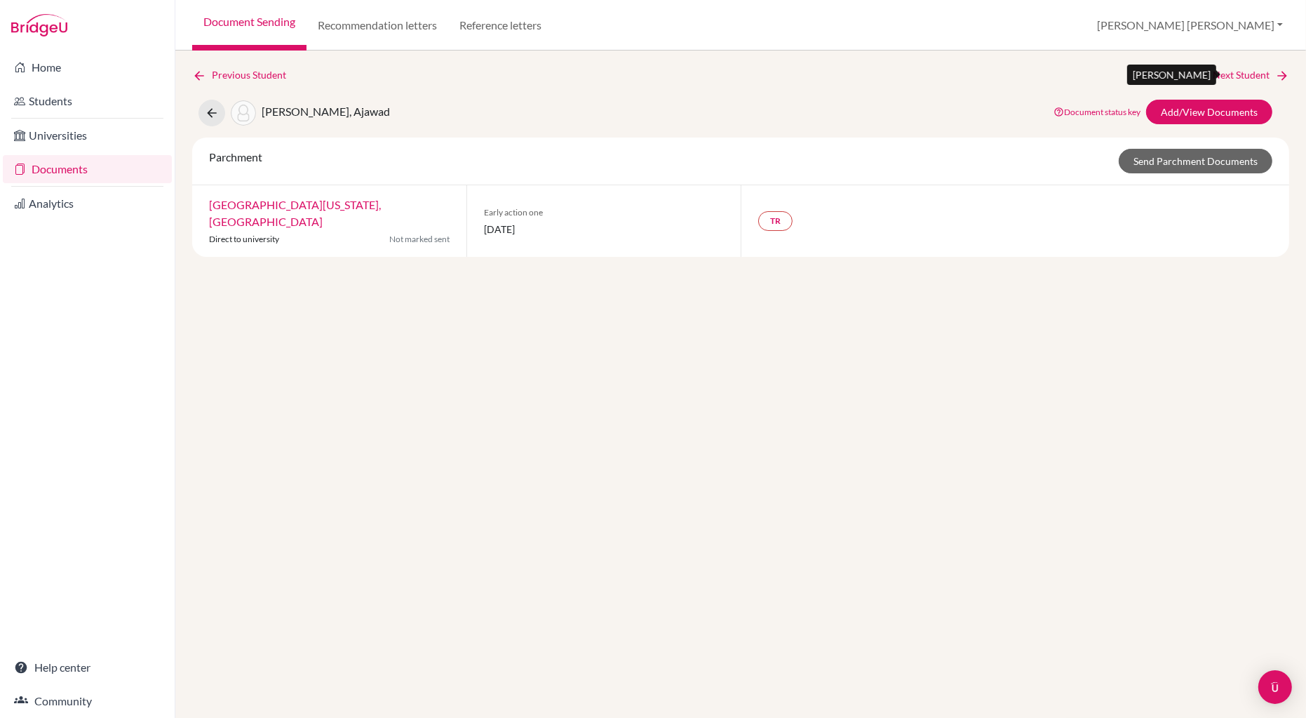
click at [1243, 71] on link "Next Student" at bounding box center [1251, 74] width 76 height 15
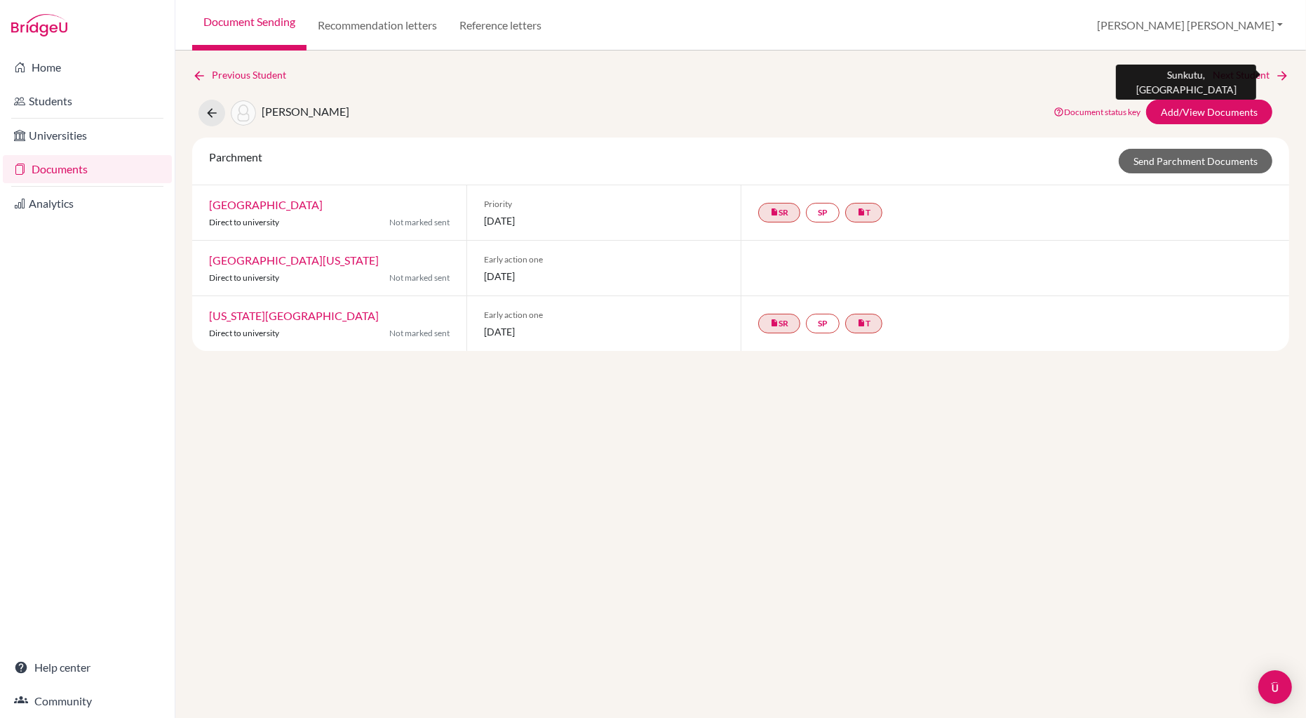
click at [1245, 72] on link "Next Student" at bounding box center [1251, 74] width 76 height 15
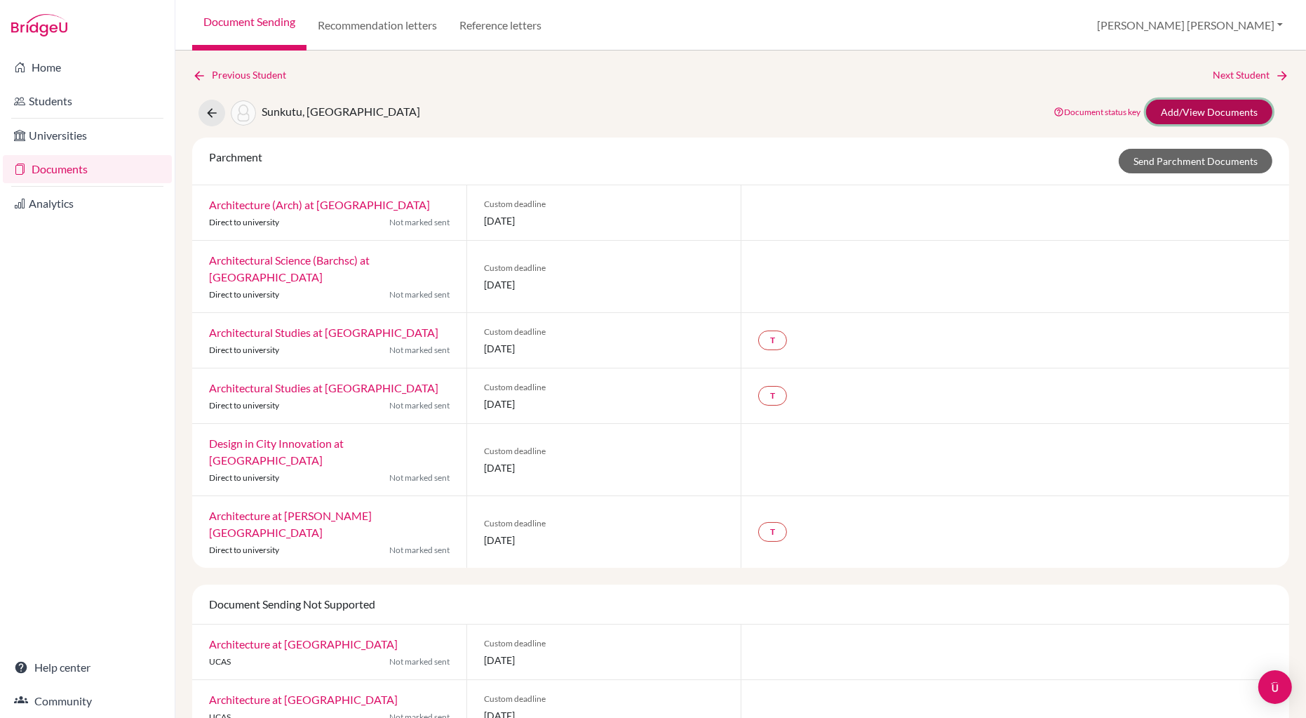
click at [1200, 109] on link "Add/View Documents" at bounding box center [1209, 112] width 126 height 25
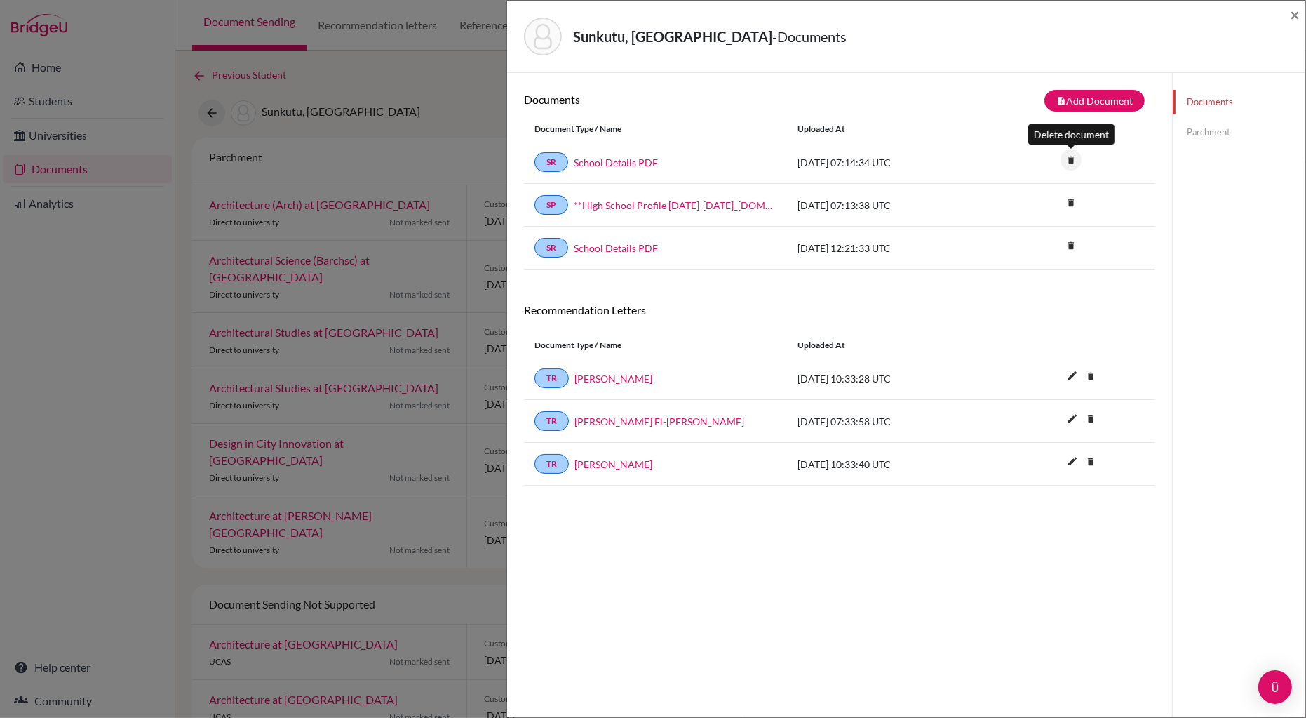
click at [1071, 159] on icon "delete" at bounding box center [1071, 159] width 21 height 21
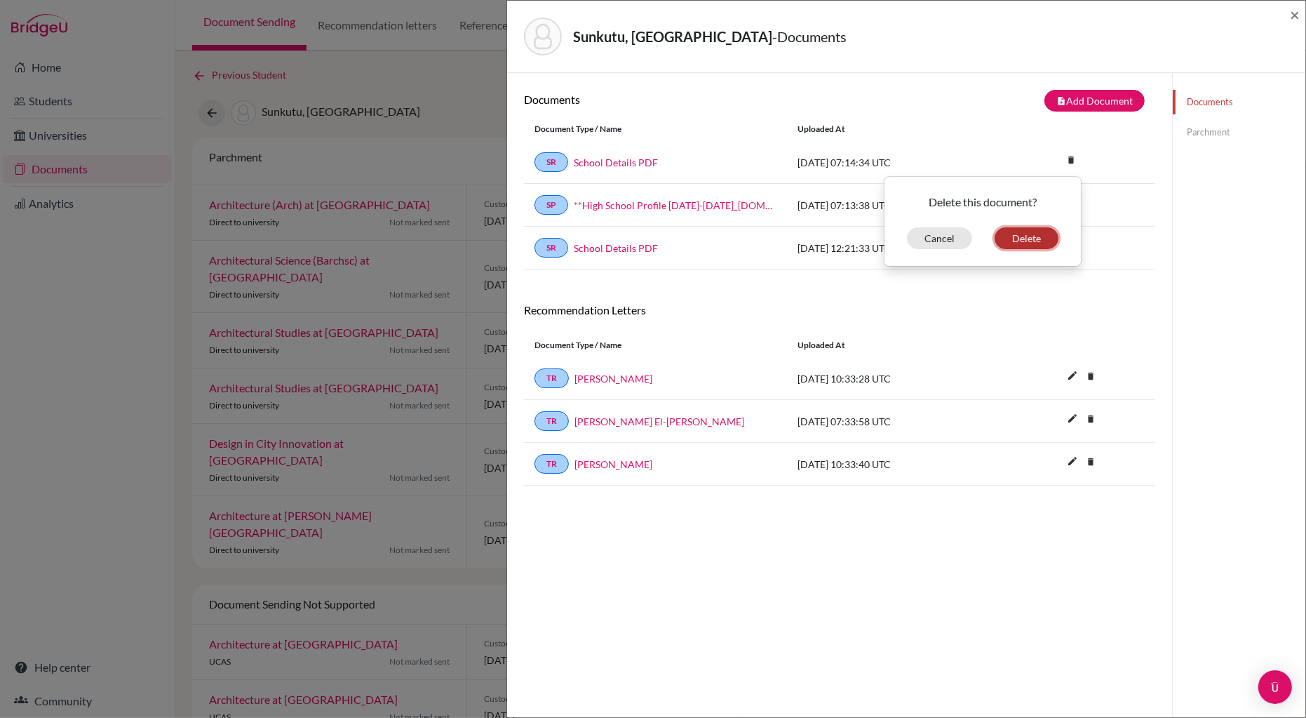
click at [1030, 243] on button "Delete" at bounding box center [1027, 238] width 64 height 22
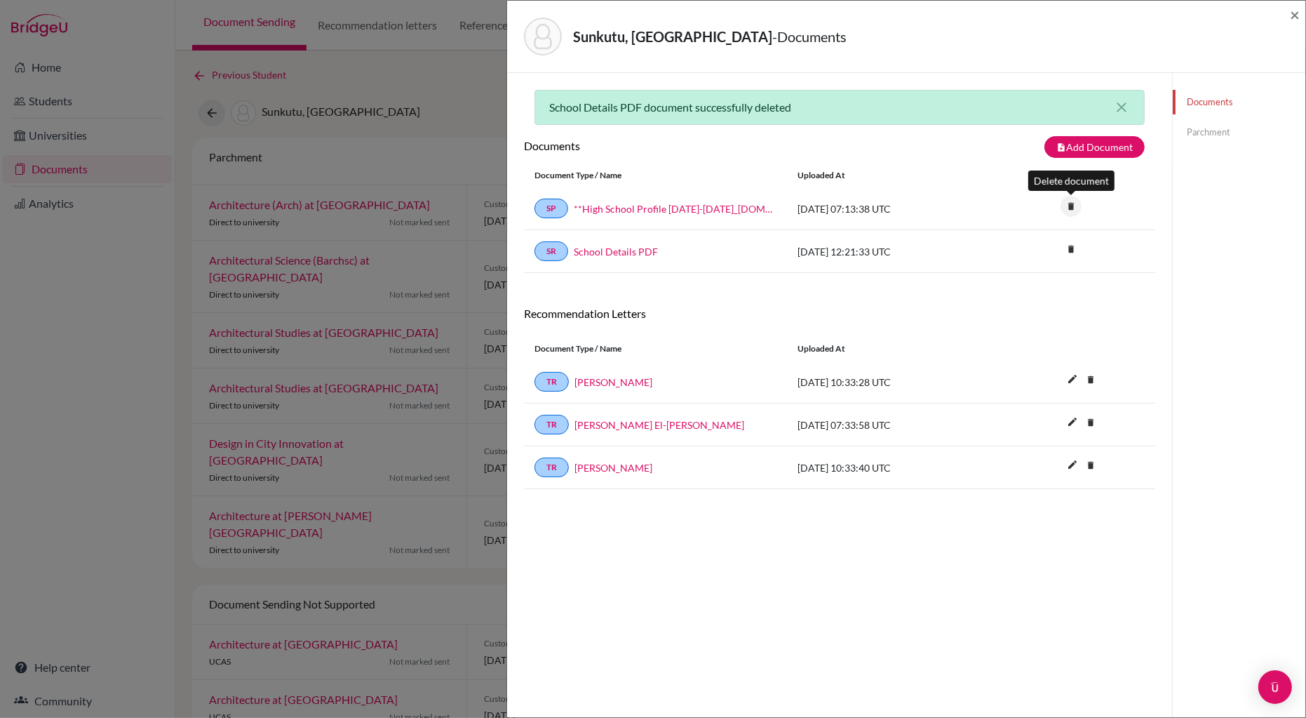
click at [1071, 201] on icon "delete" at bounding box center [1071, 206] width 21 height 21
click at [1022, 283] on button "Delete" at bounding box center [1027, 285] width 64 height 22
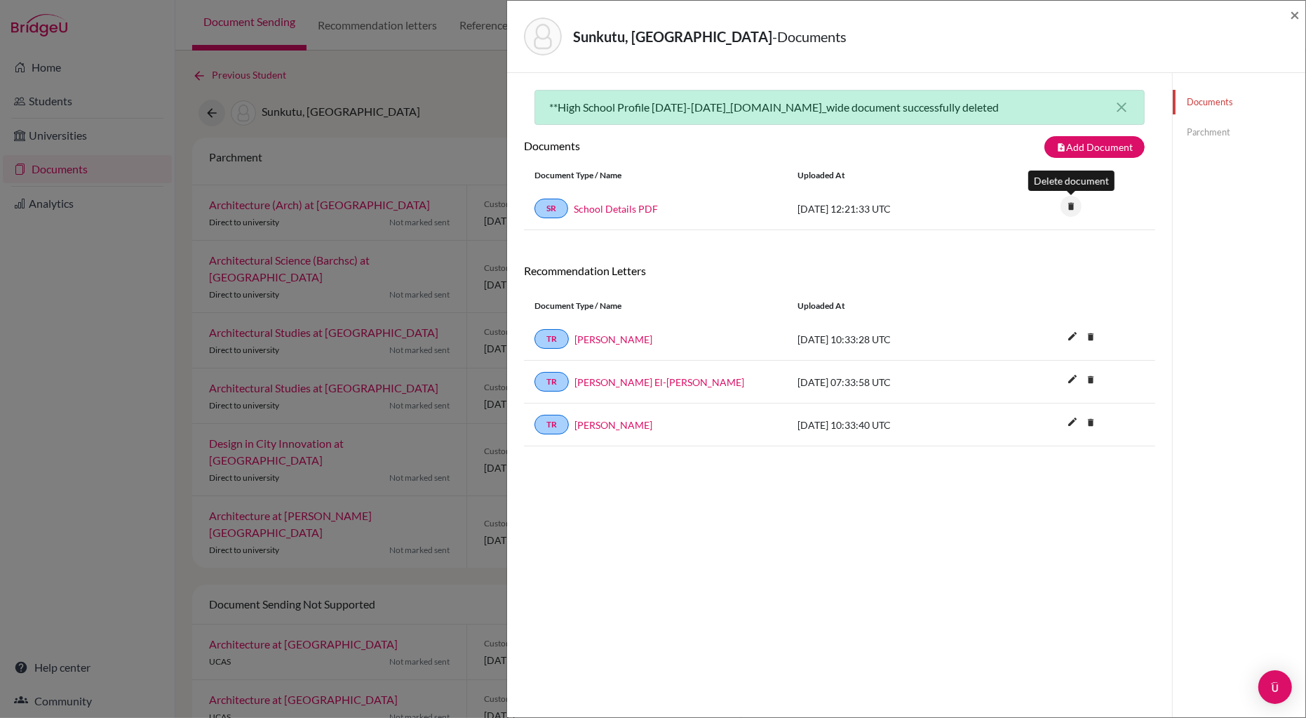
click at [1074, 208] on icon "delete" at bounding box center [1071, 206] width 21 height 21
click at [1031, 284] on button "Delete" at bounding box center [1027, 285] width 64 height 22
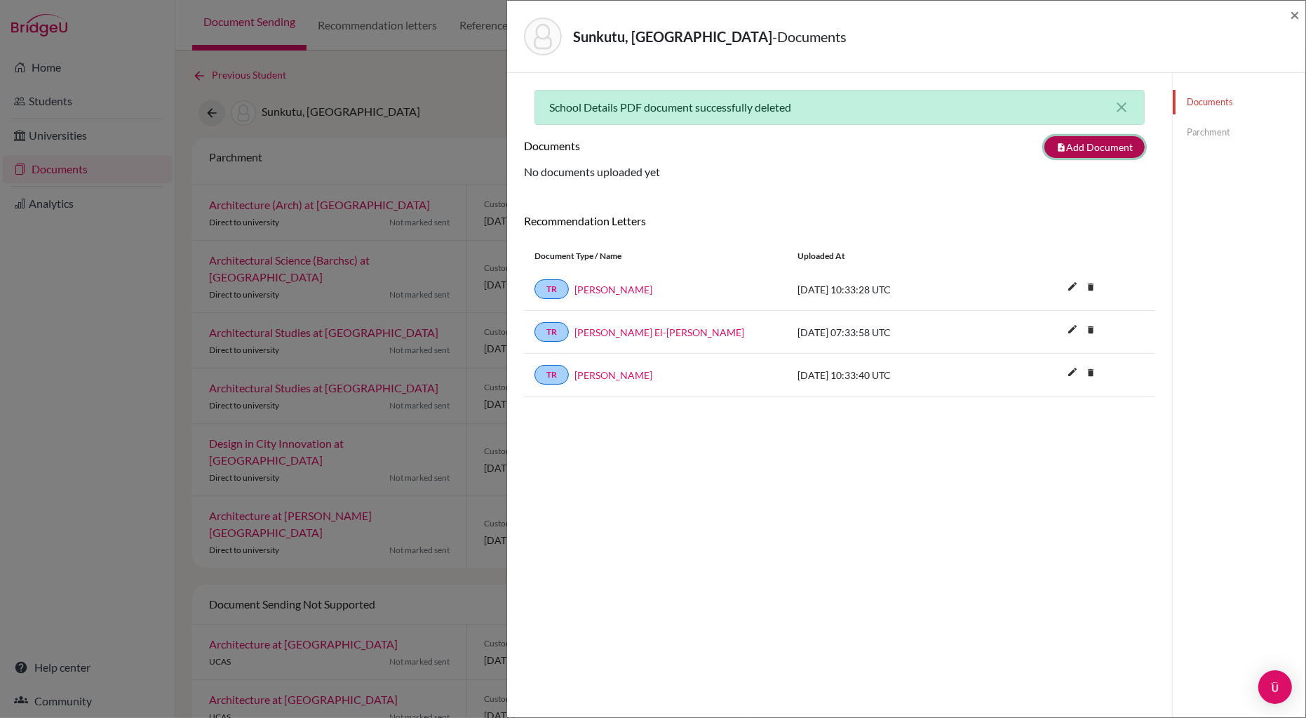
click at [1087, 148] on button "note_add Add Document" at bounding box center [1095, 147] width 100 height 22
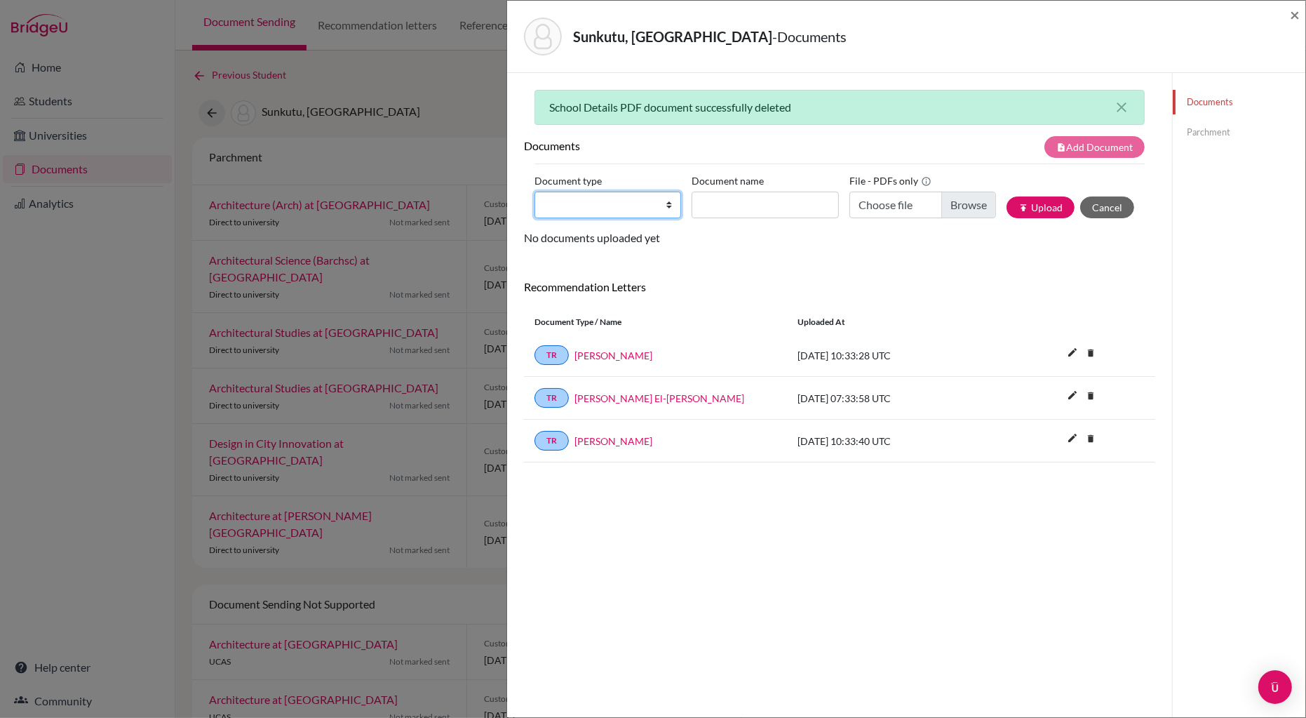
click at [655, 203] on select "Change explanation for Common App reports Counselor recommendation Internationa…" at bounding box center [608, 205] width 147 height 27
select select "2"
click at [535, 192] on select "Change explanation for Common App reports Counselor recommendation Internationa…" at bounding box center [608, 205] width 147 height 27
click at [740, 206] on input "Document name" at bounding box center [765, 205] width 147 height 27
type input "Sunkutu Musonda IT"
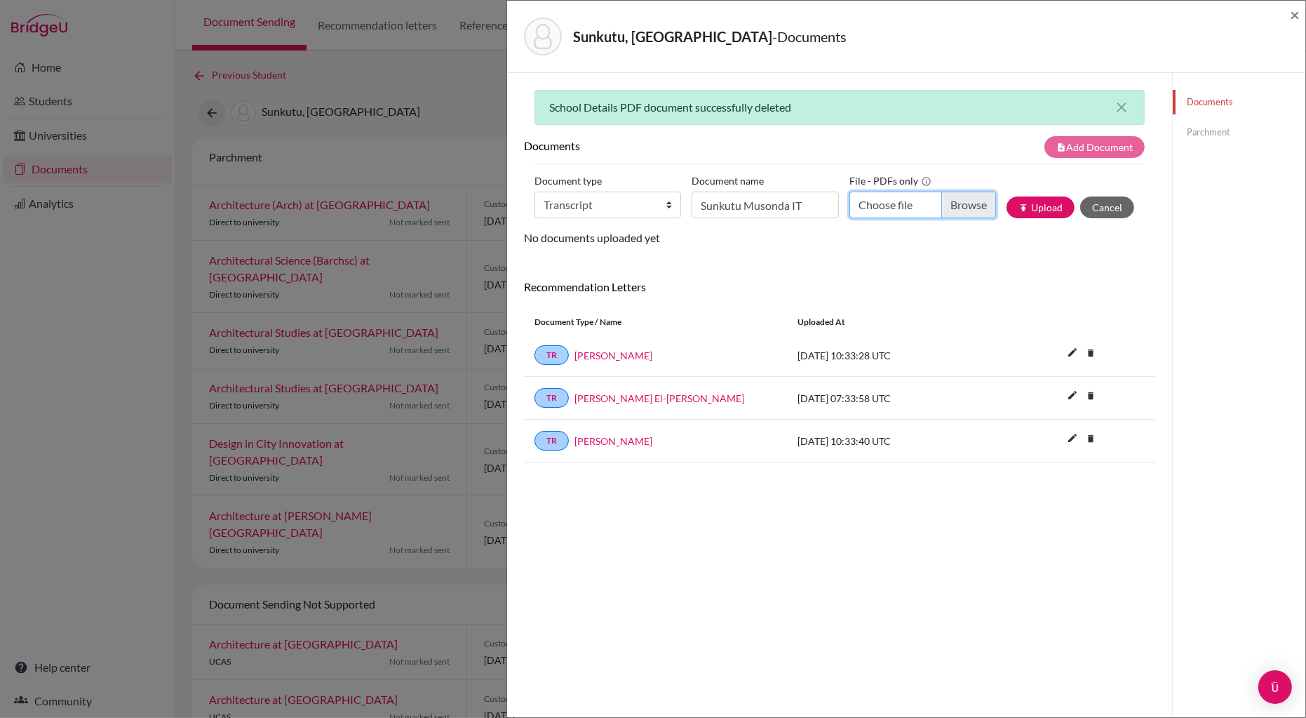
click at [964, 207] on input "Choose file" at bounding box center [923, 205] width 147 height 27
type input "C:\fakepath\SUNKUTU Musonda IT.pdf"
click at [1045, 206] on button "publish Upload" at bounding box center [1041, 207] width 68 height 22
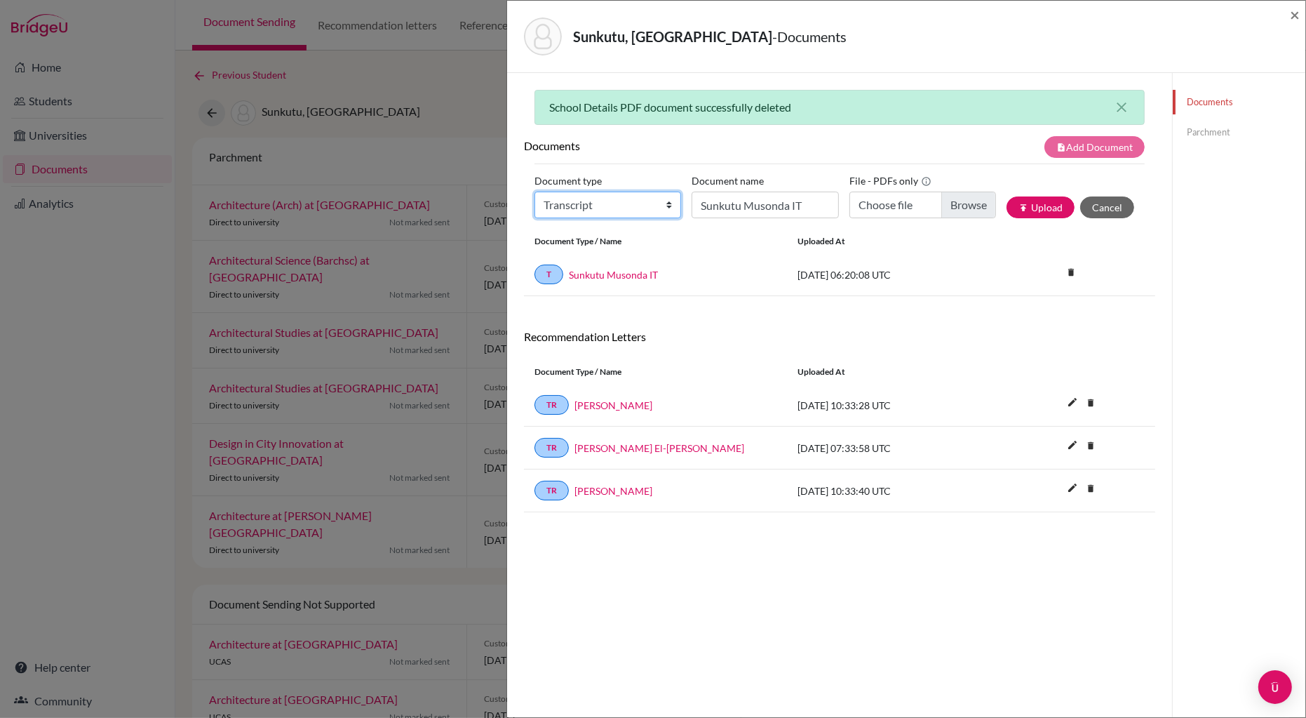
click at [671, 206] on select "Change explanation for Common App reports Counselor recommendation Internationa…" at bounding box center [608, 205] width 147 height 27
select select "2"
click at [535, 192] on select "Change explanation for Common App reports Counselor recommendation Internationa…" at bounding box center [608, 205] width 147 height 27
click at [759, 207] on input "Sunkutu Musonda IT" at bounding box center [765, 205] width 147 height 27
click at [804, 208] on input "Sunkutu Musonda IT" at bounding box center [765, 205] width 147 height 27
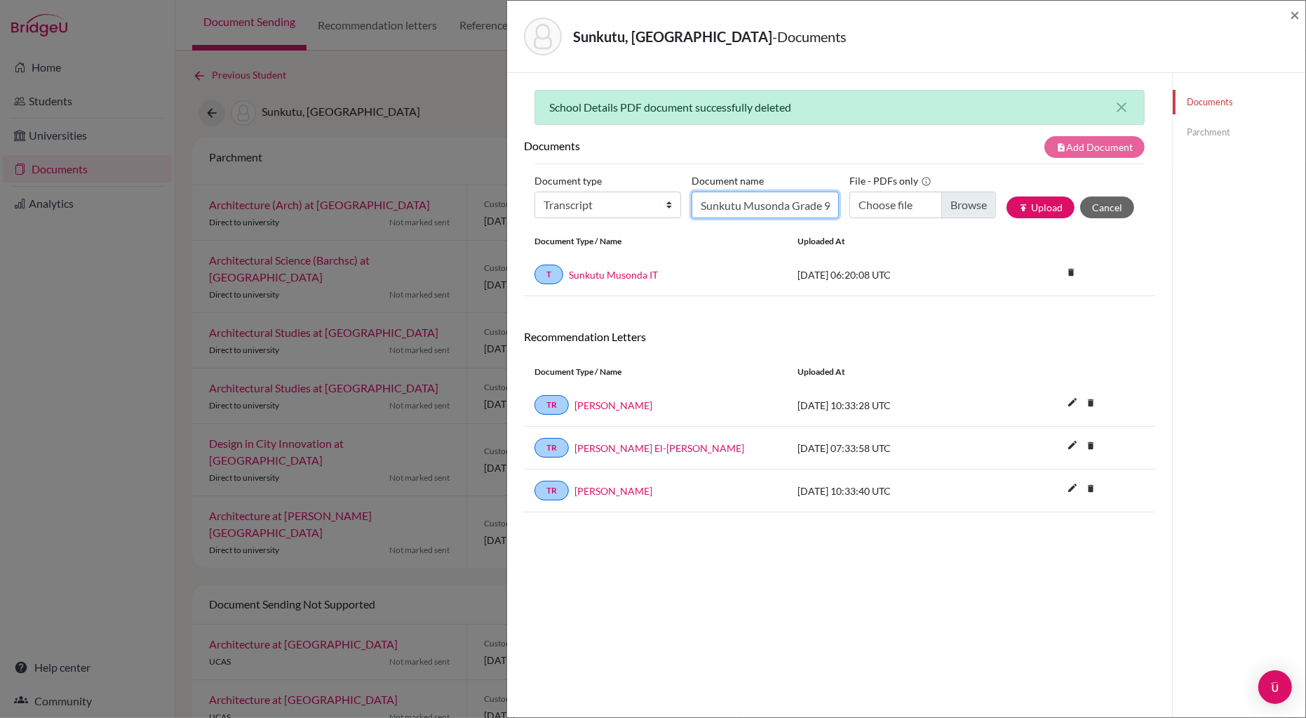
scroll to position [0, 2]
type input "Sunkutu Musonda Grade 9"
click at [959, 206] on input "Choose file" at bounding box center [923, 205] width 147 height 27
type input "C:\fakepath\Musonda_Sunkutu.pdf"
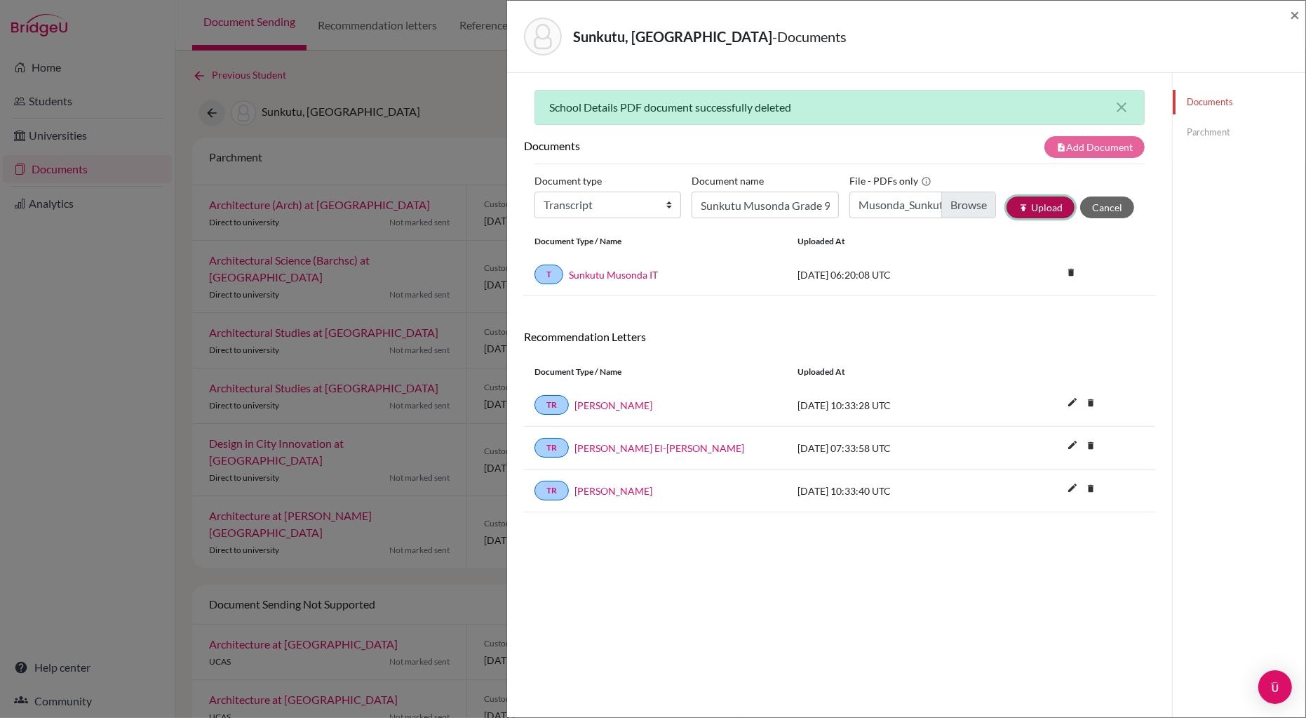
click at [1040, 204] on button "publish Upload" at bounding box center [1041, 207] width 68 height 22
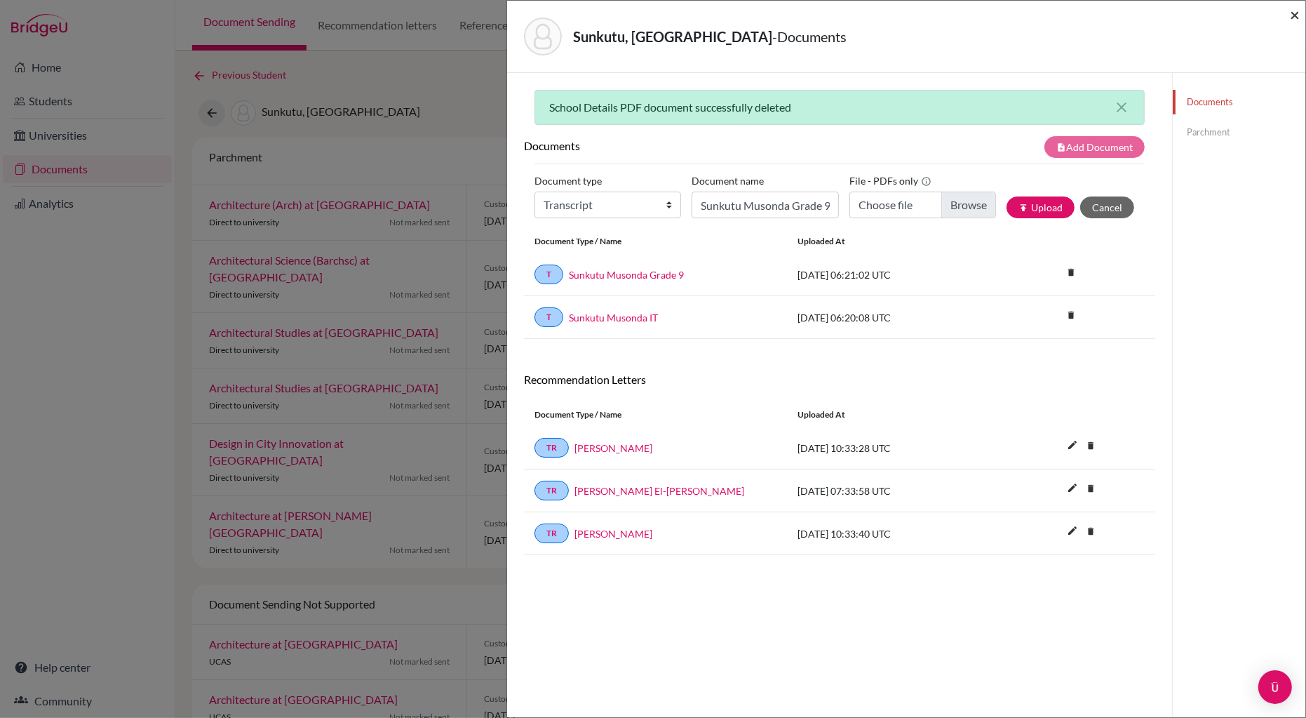
click at [1296, 18] on span "×" at bounding box center [1295, 14] width 10 height 20
